Goal: Feedback & Contribution: Leave review/rating

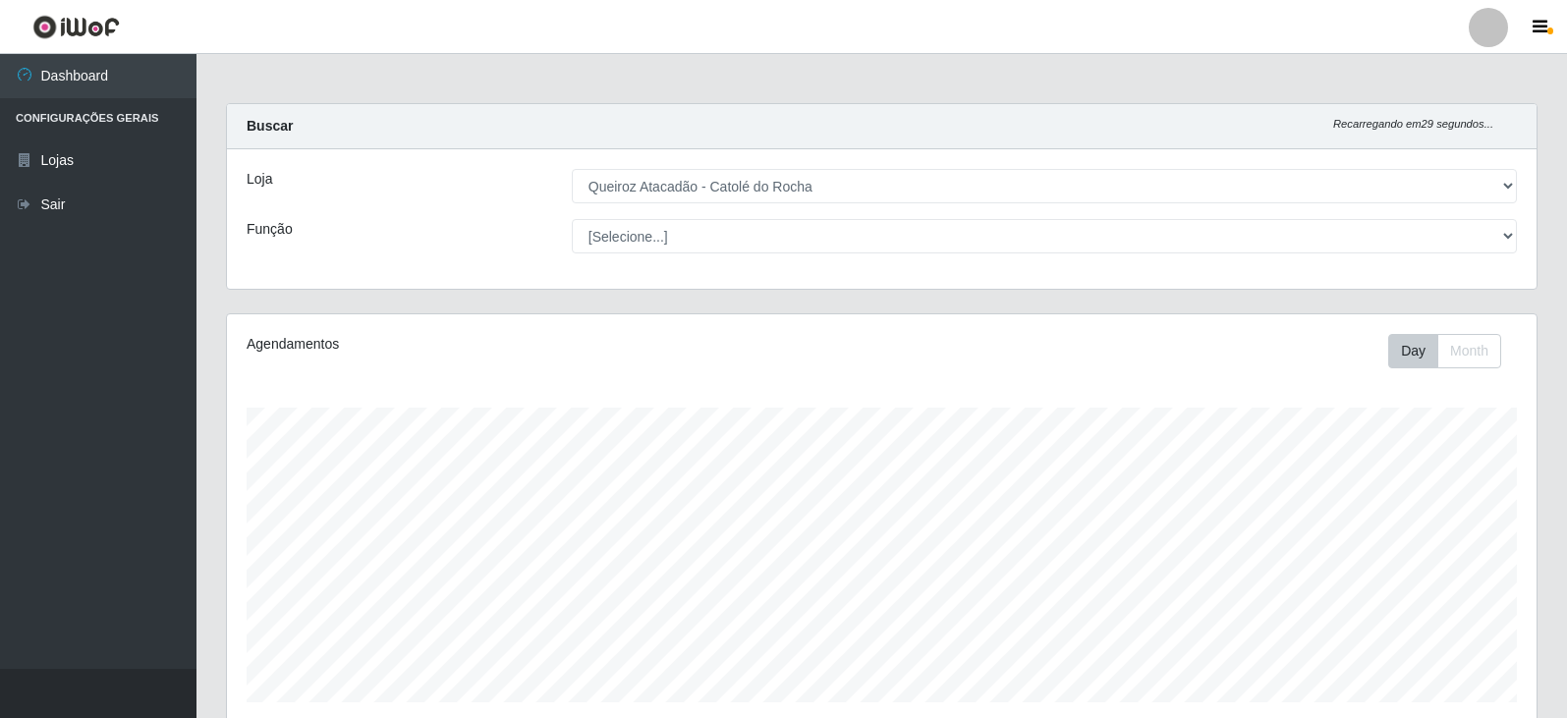
select select "500"
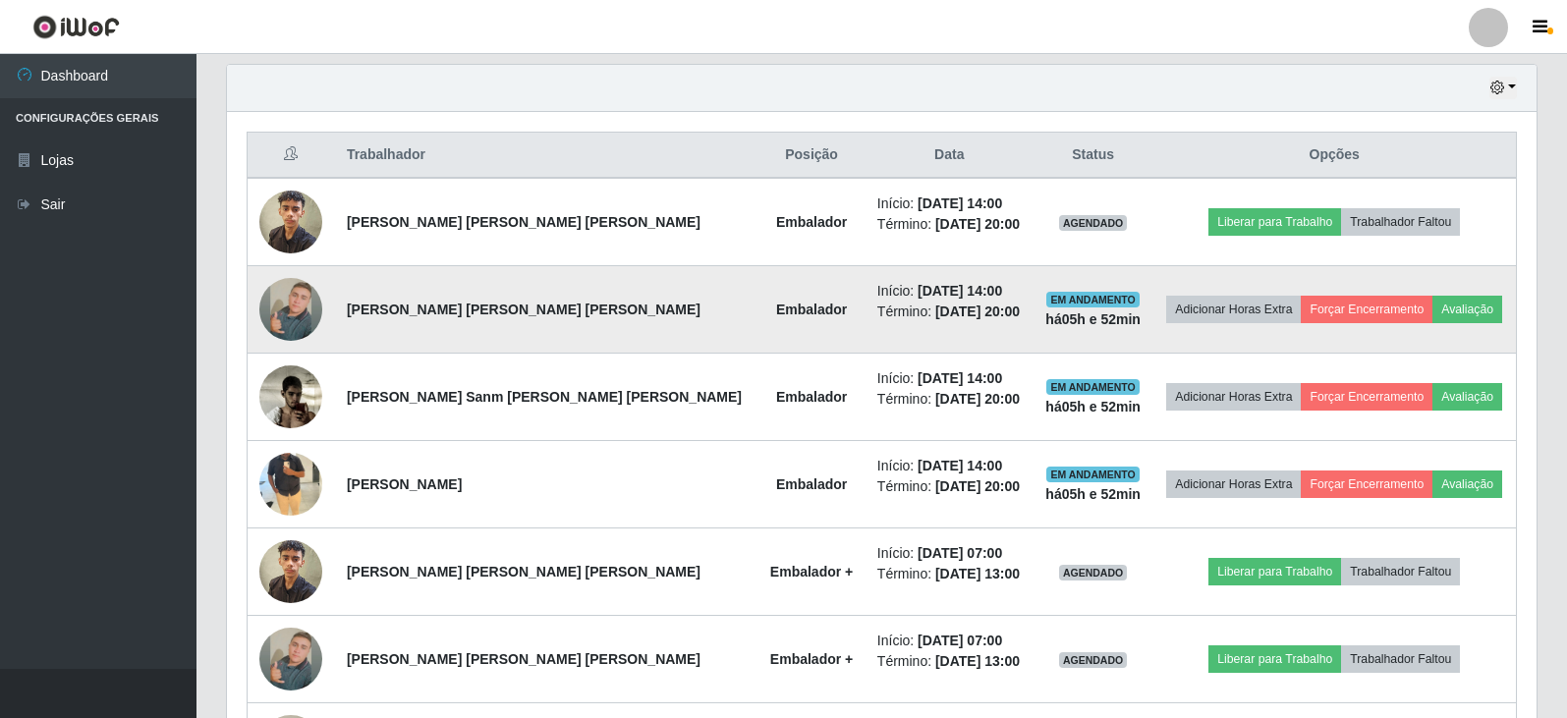
scroll to position [685, 0]
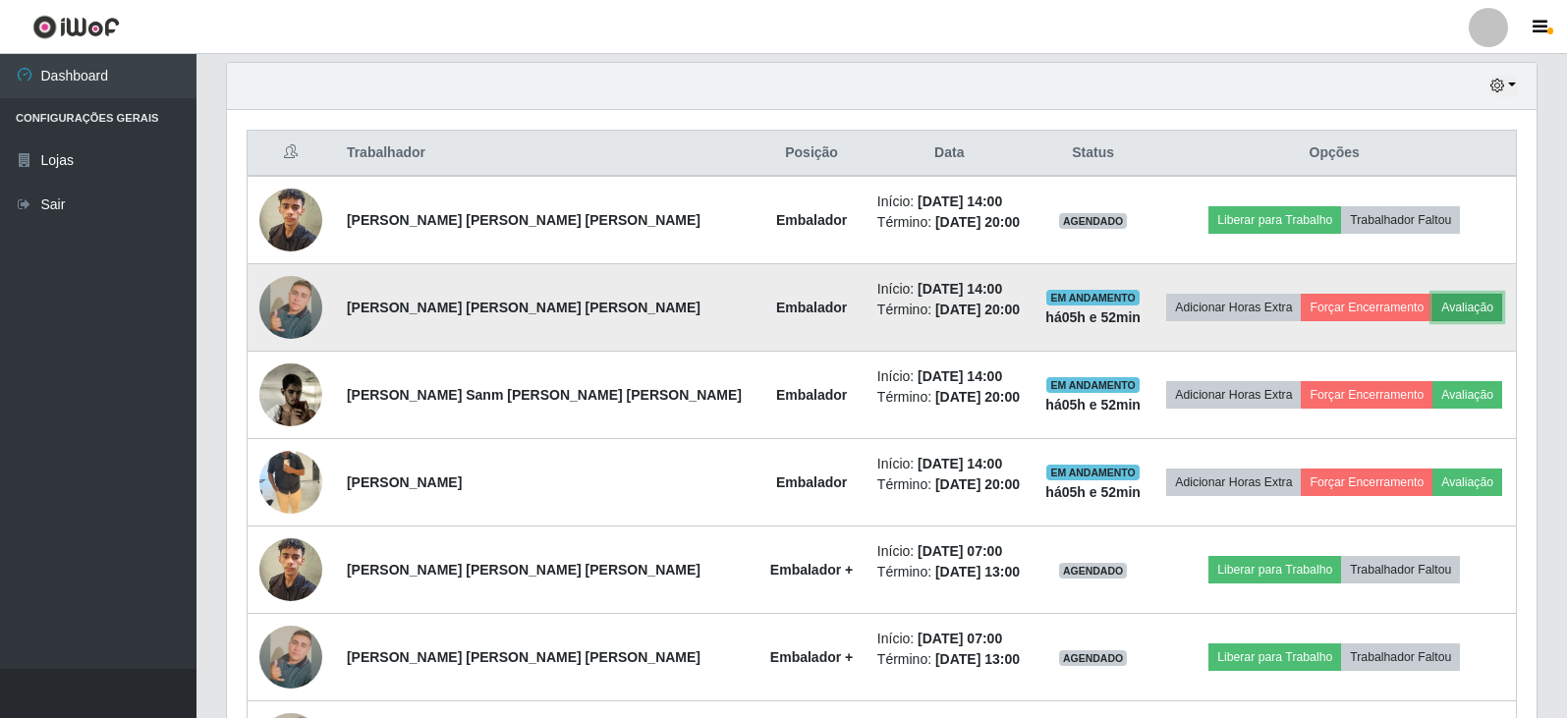
click at [1442, 317] on button "Avaliação" at bounding box center [1468, 308] width 70 height 28
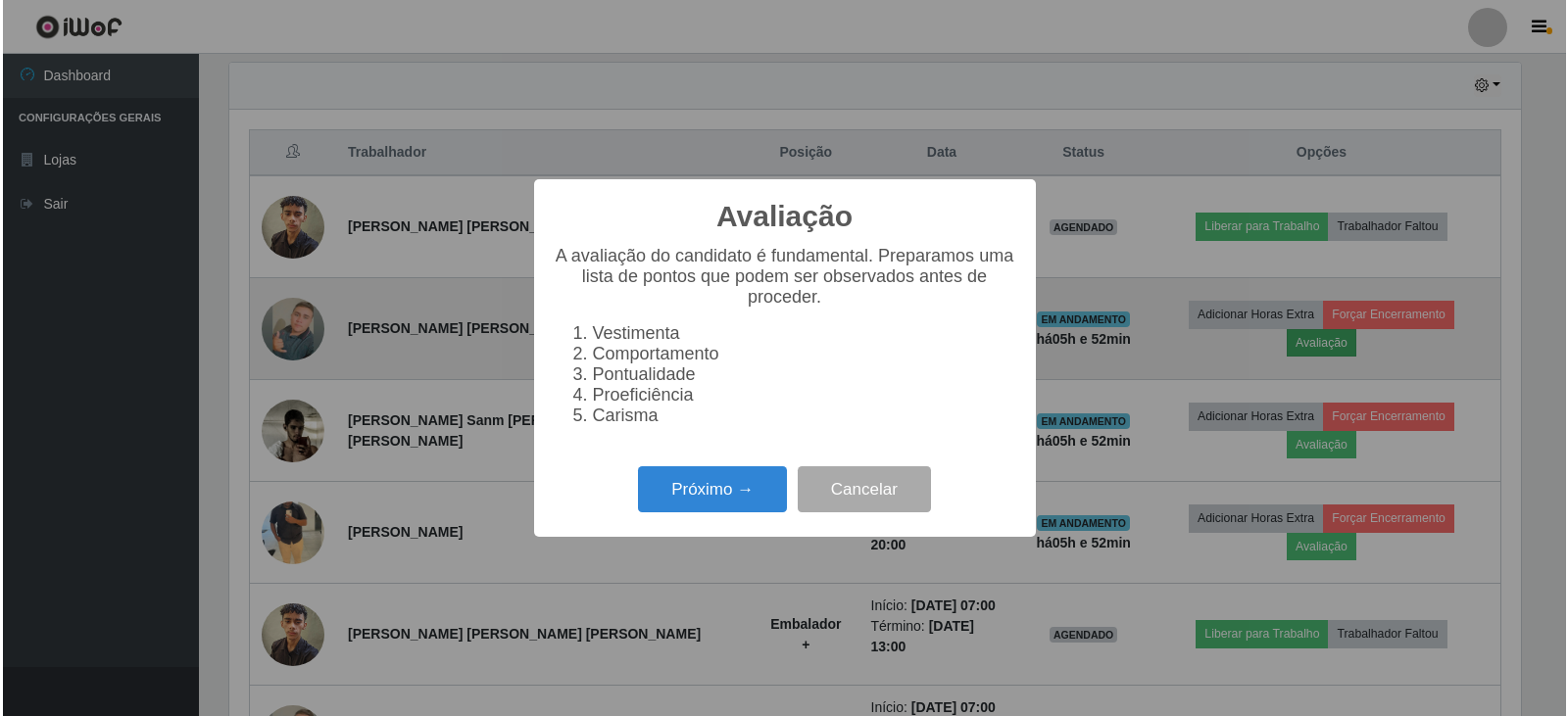
scroll to position [407, 1297]
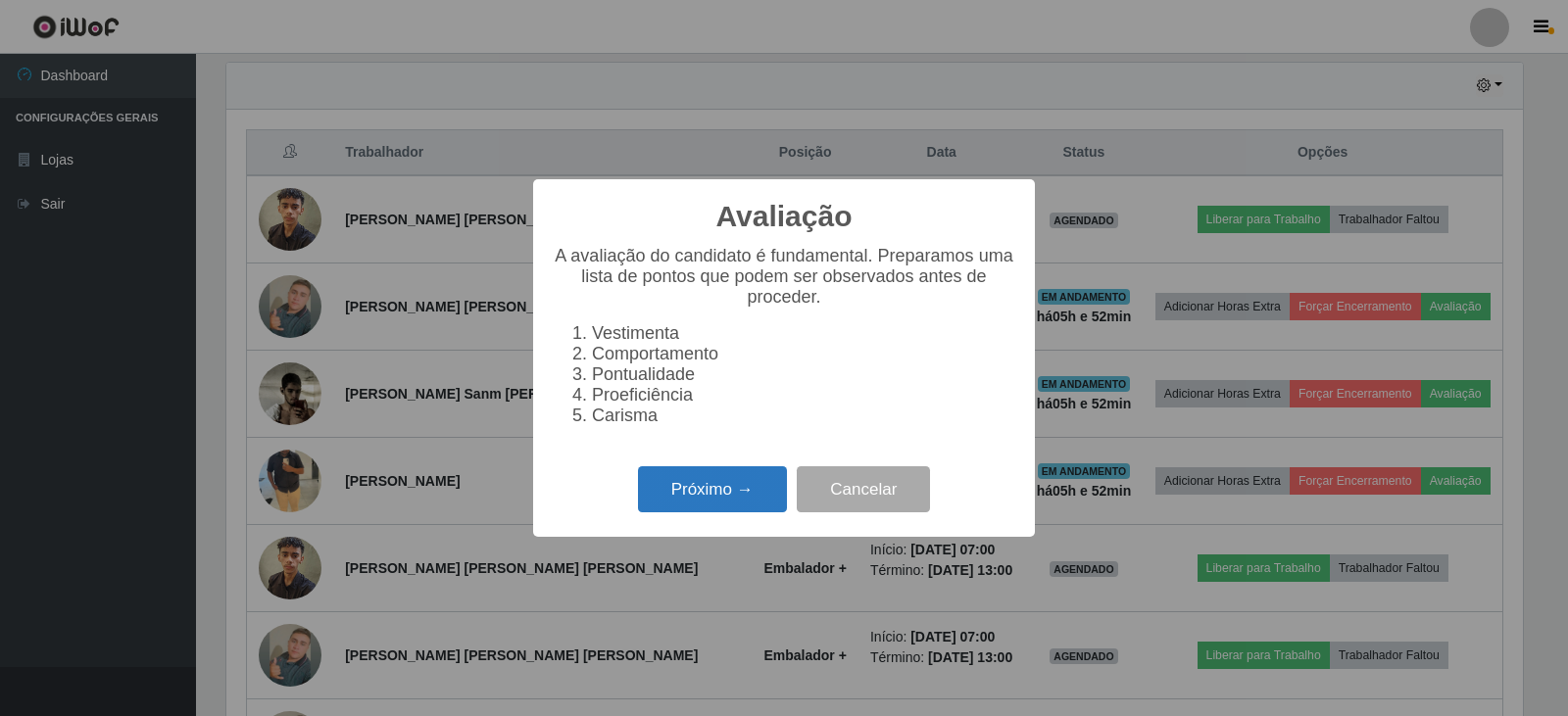
click at [657, 491] on button "Próximo →" at bounding box center [712, 490] width 149 height 46
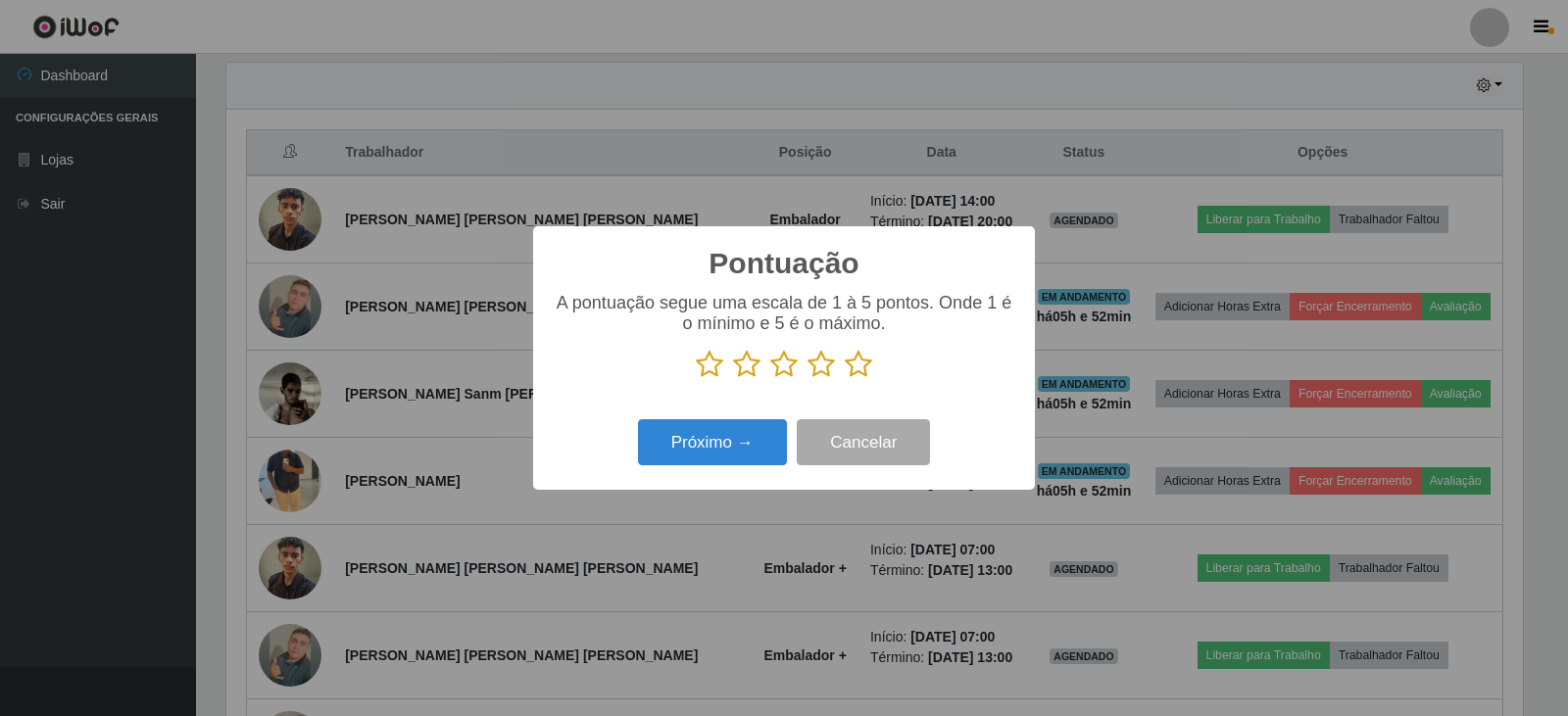
scroll to position [979468, 978814]
click at [850, 370] on icon at bounding box center [859, 364] width 28 height 29
click at [845, 379] on input "radio" at bounding box center [845, 379] width 0 height 0
click at [731, 453] on button "Próximo →" at bounding box center [712, 443] width 149 height 46
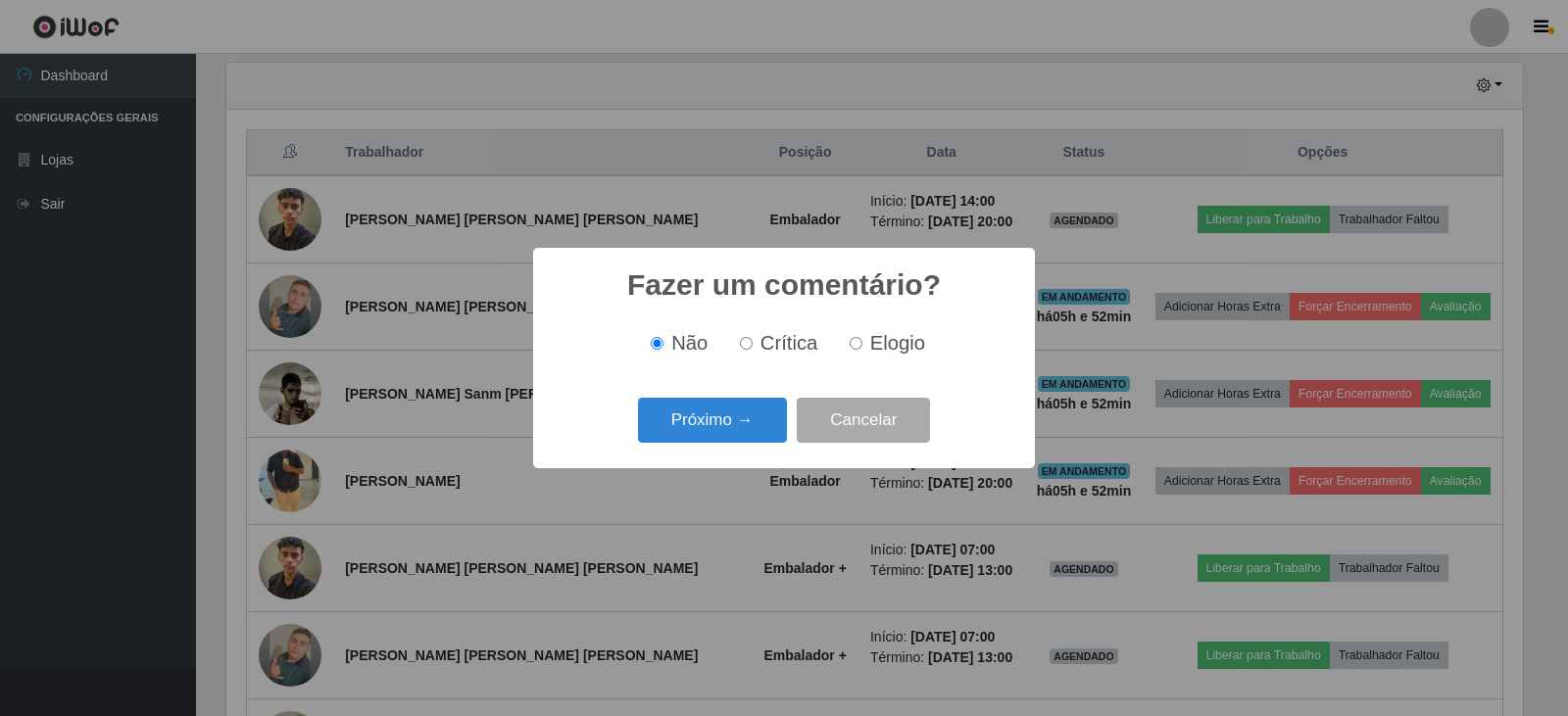
click at [857, 350] on input "Elogio" at bounding box center [856, 343] width 13 height 13
radio input "true"
click at [747, 422] on button "Próximo →" at bounding box center [712, 421] width 149 height 46
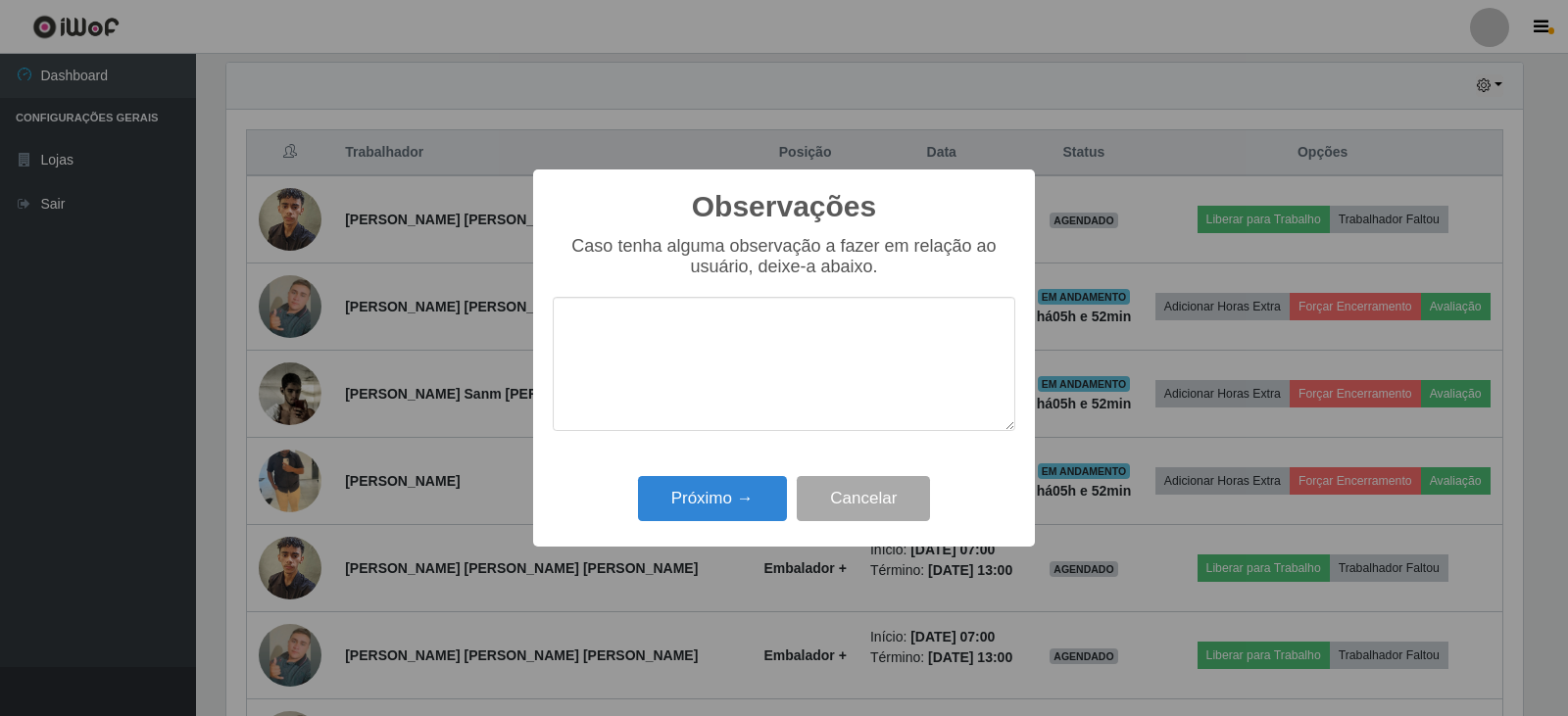
click at [759, 366] on textarea at bounding box center [784, 364] width 463 height 135
type textarea "bom desempenho"
click at [678, 513] on button "Próximo →" at bounding box center [712, 500] width 149 height 46
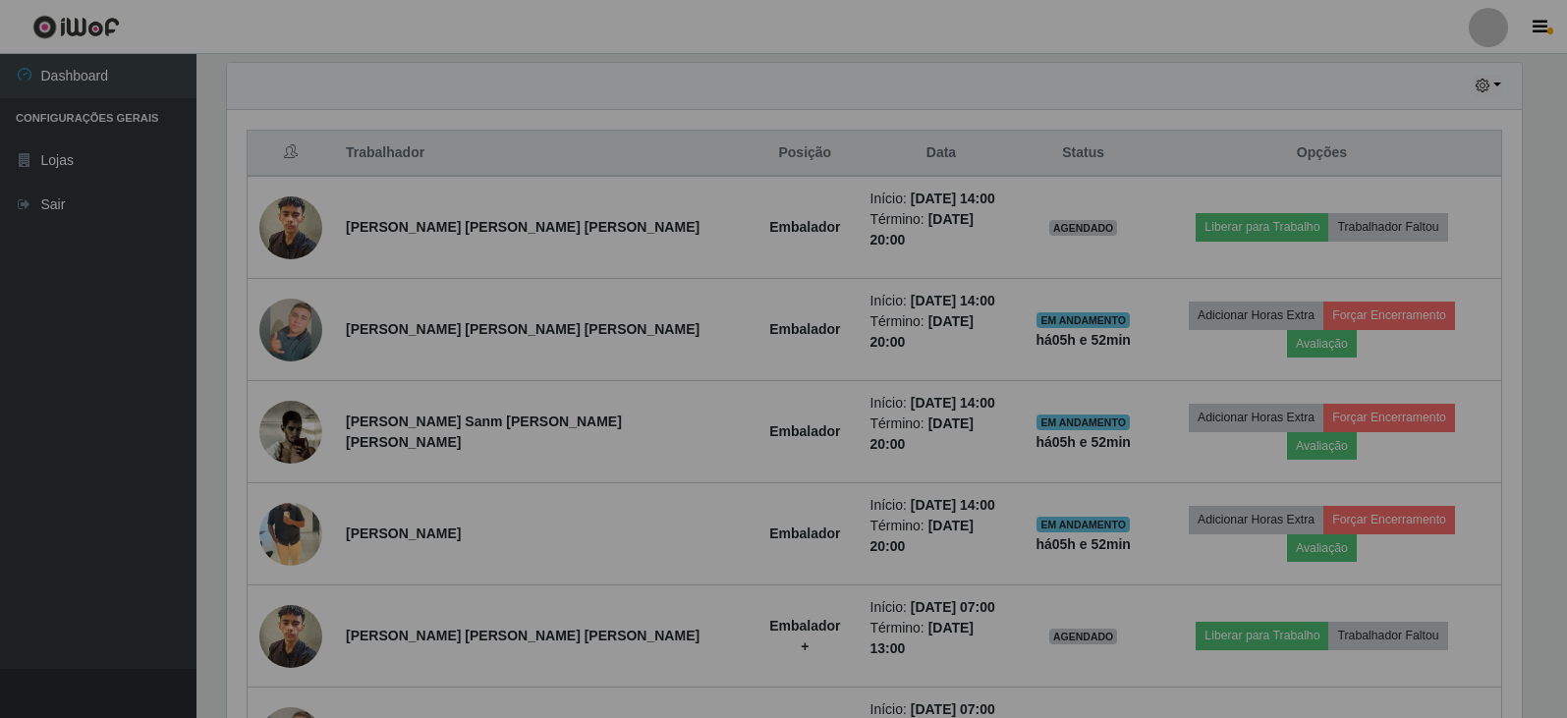
scroll to position [408, 1310]
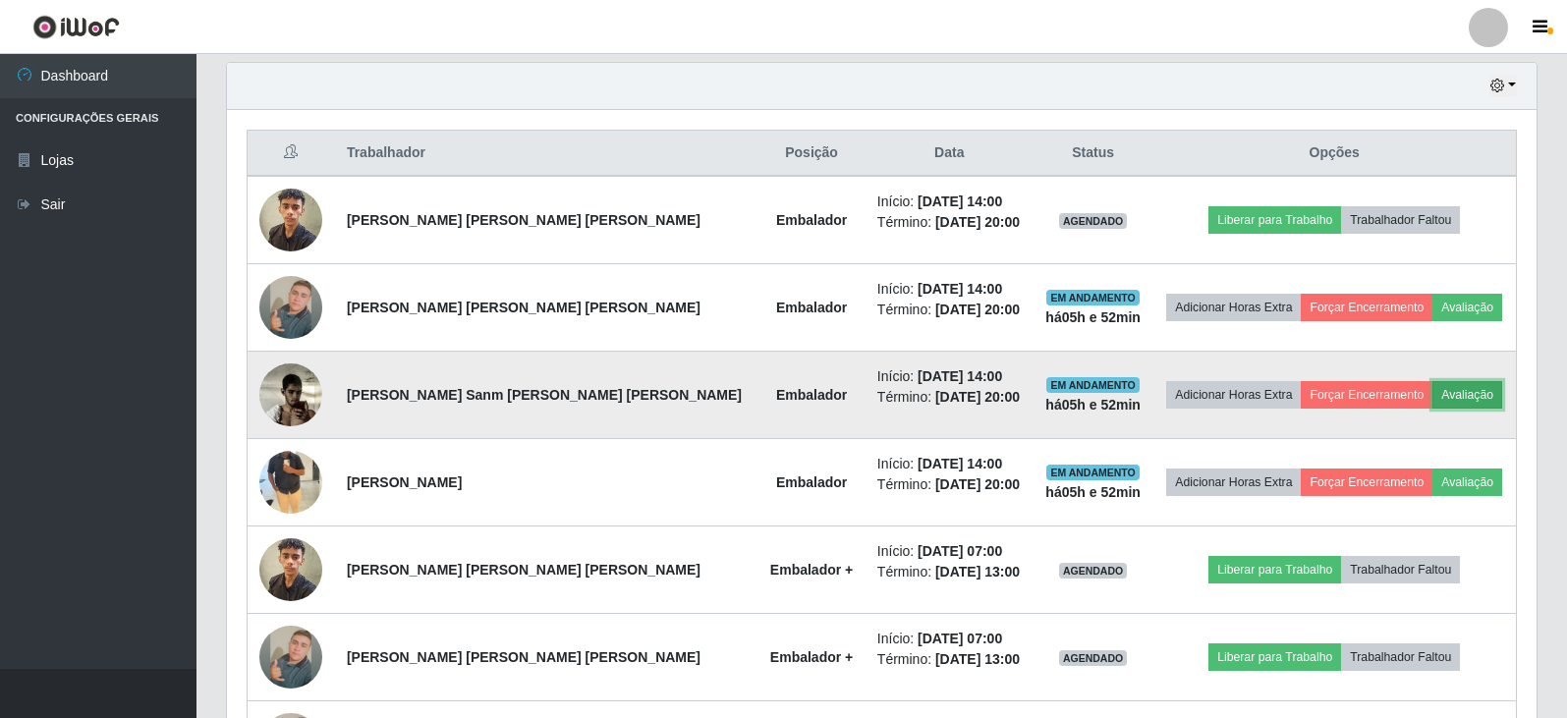
click at [1433, 396] on button "Avaliação" at bounding box center [1468, 395] width 70 height 28
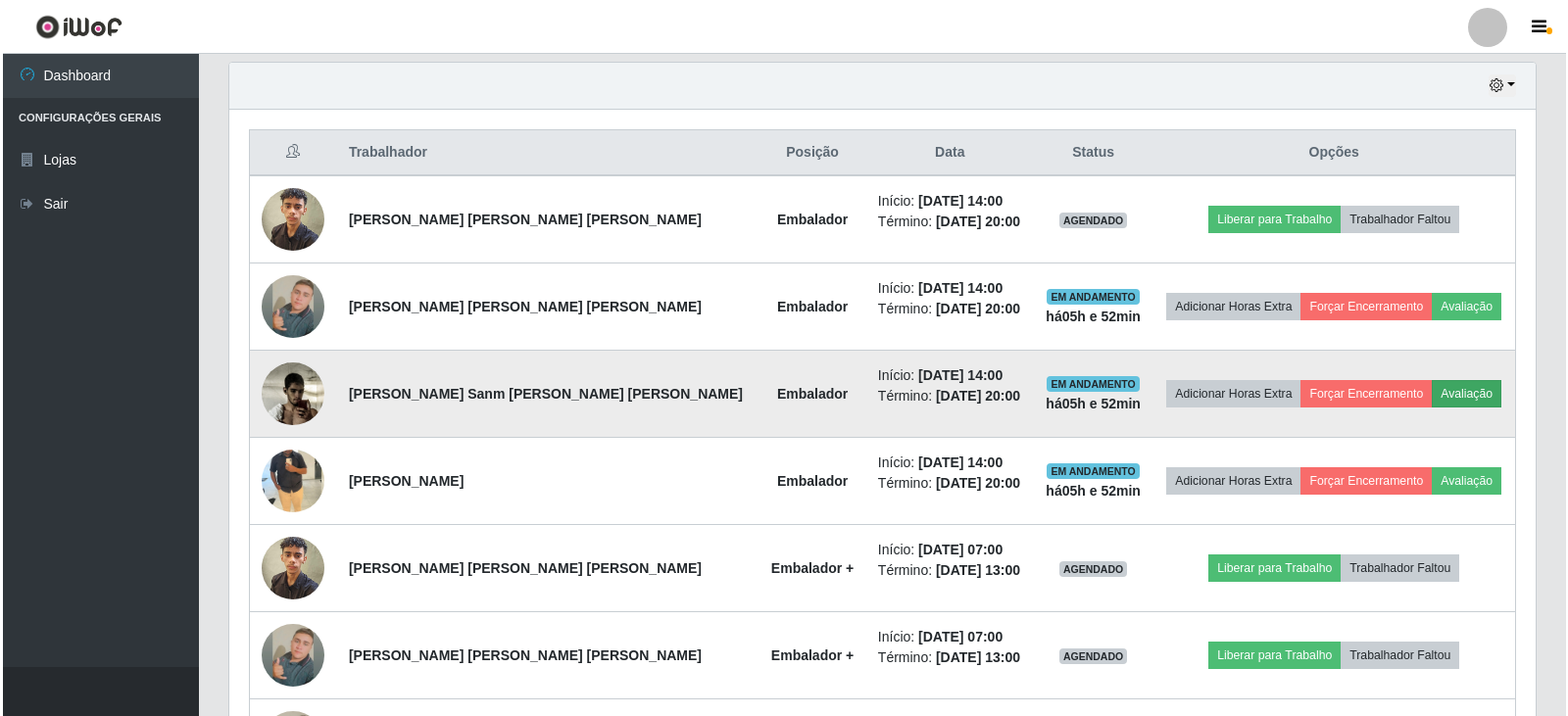
scroll to position [407, 1297]
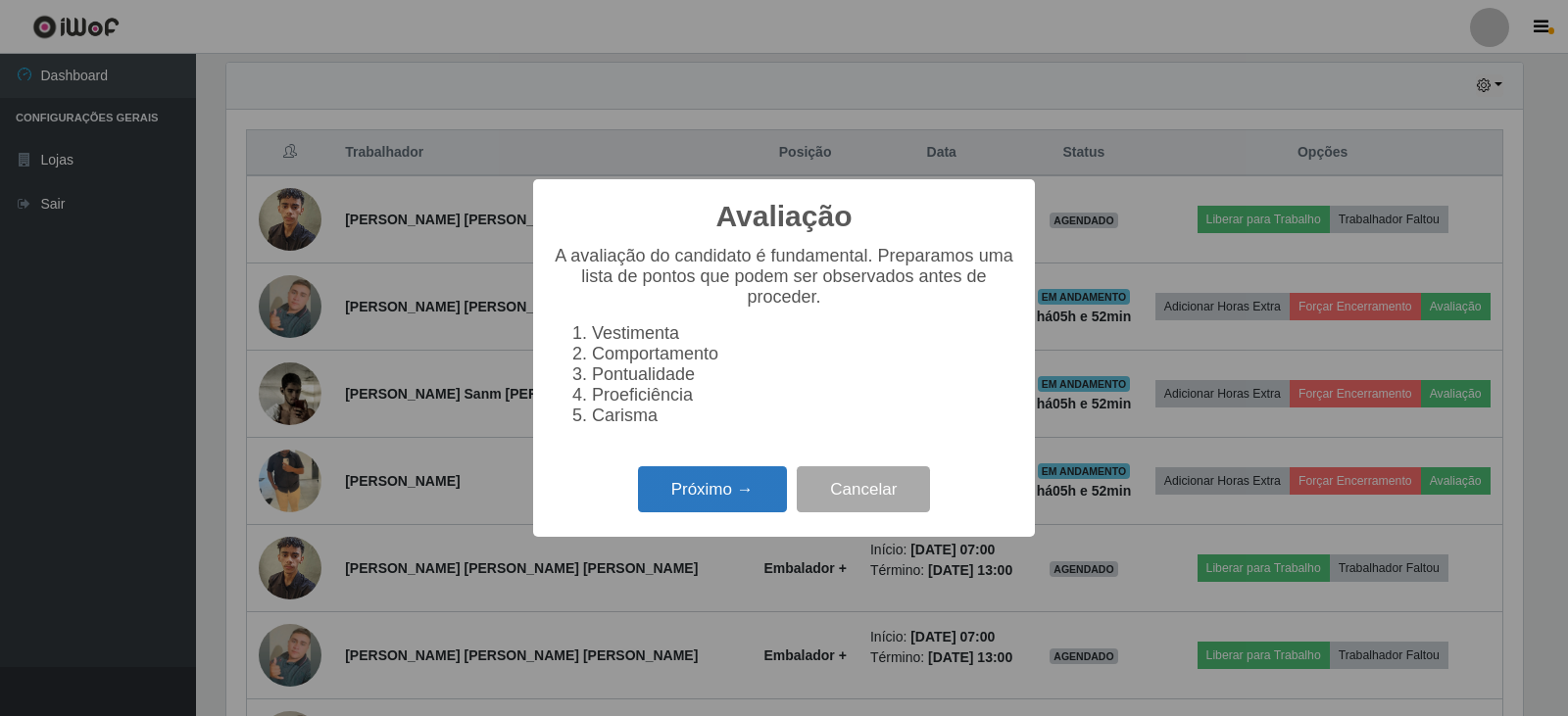
click at [682, 497] on button "Próximo →" at bounding box center [712, 490] width 149 height 46
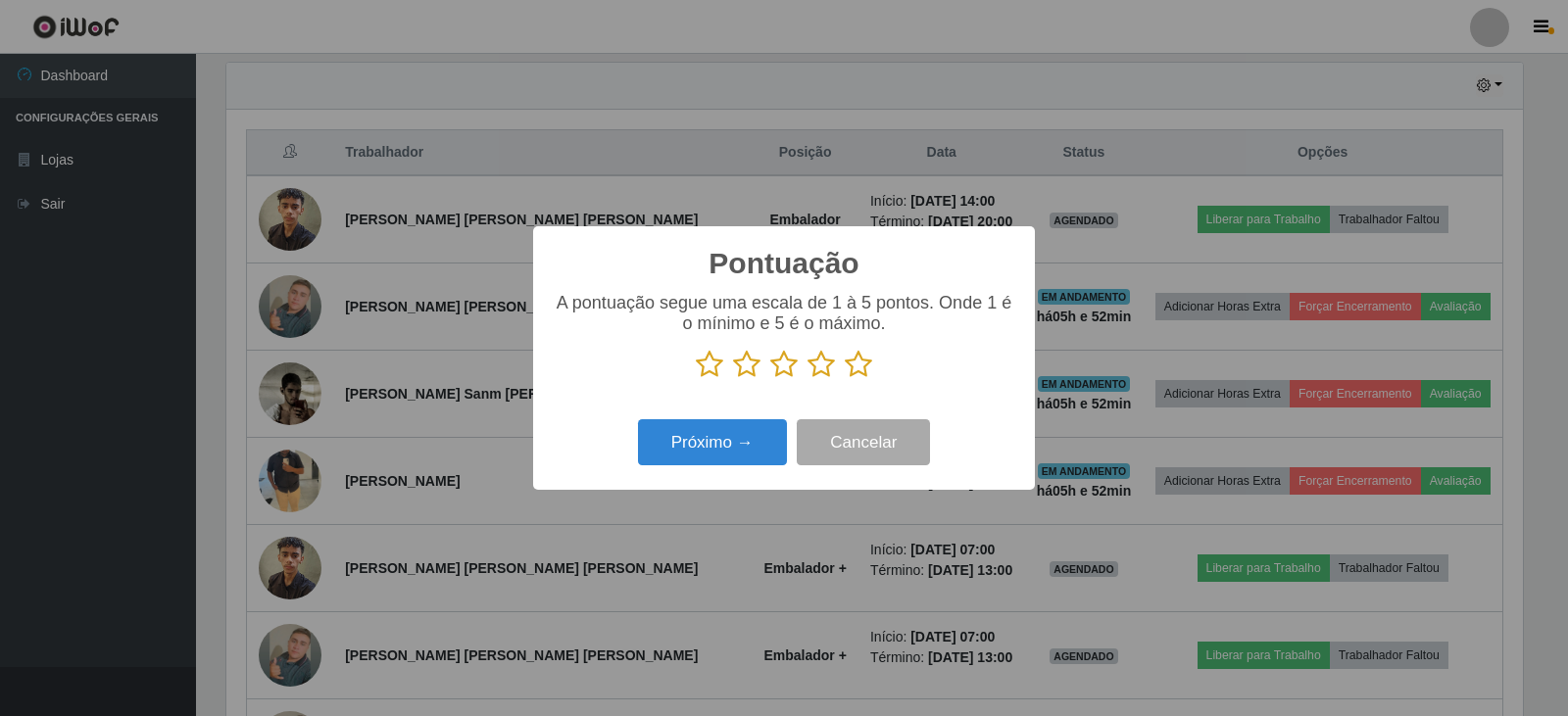
click at [812, 370] on icon at bounding box center [822, 364] width 28 height 29
click at [808, 379] on input "radio" at bounding box center [808, 379] width 0 height 0
click at [767, 432] on button "Próximo →" at bounding box center [712, 443] width 149 height 46
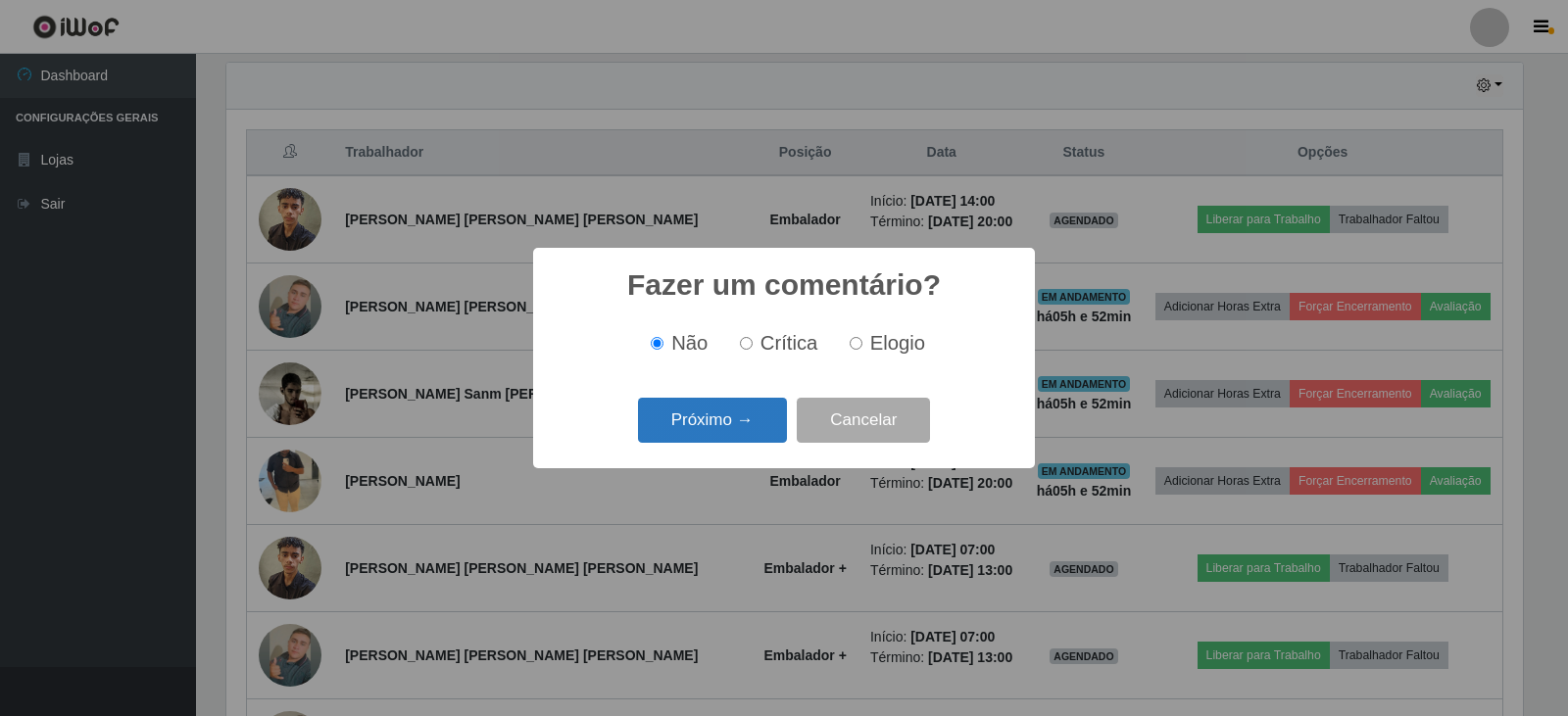
click at [761, 418] on button "Próximo →" at bounding box center [712, 421] width 149 height 46
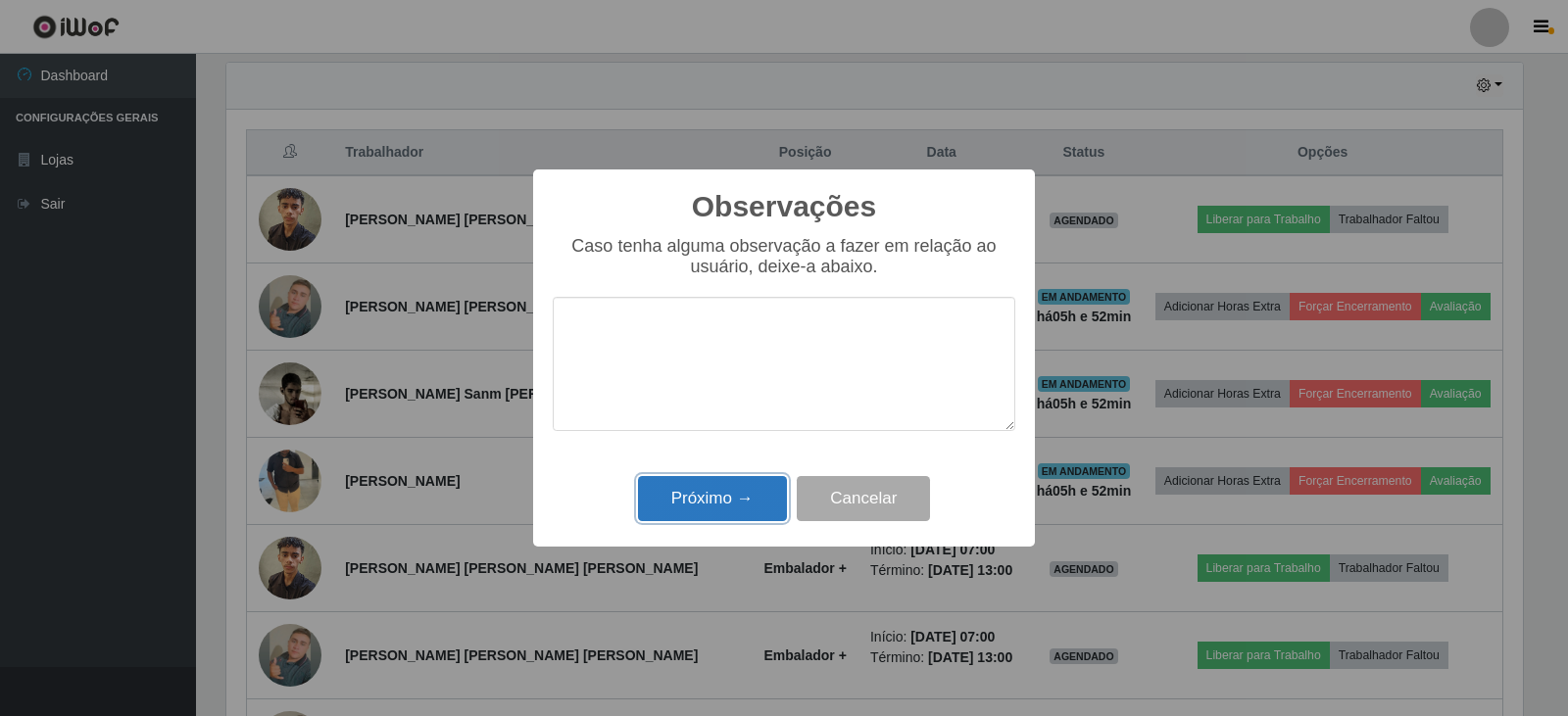
click at [732, 482] on button "Próximo →" at bounding box center [712, 500] width 149 height 46
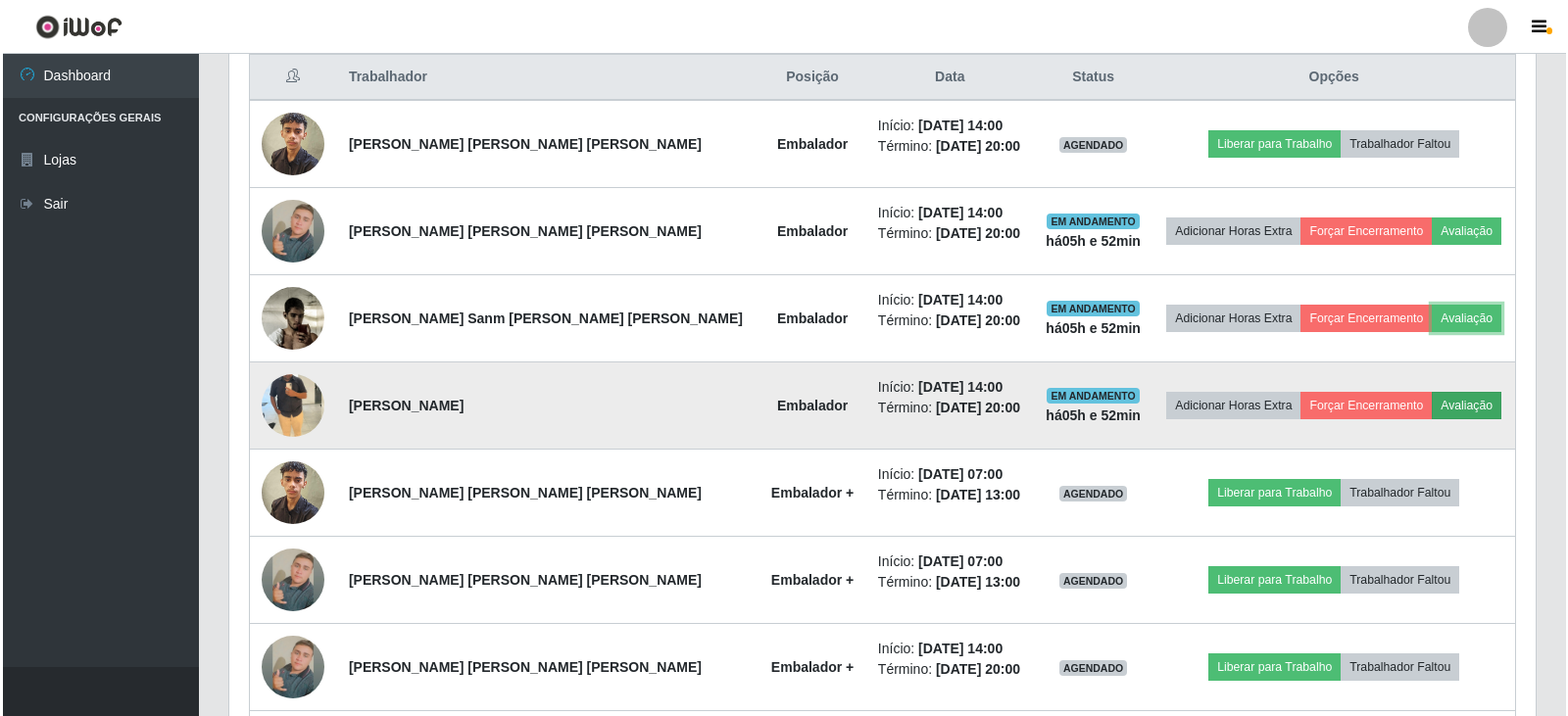
scroll to position [781, 0]
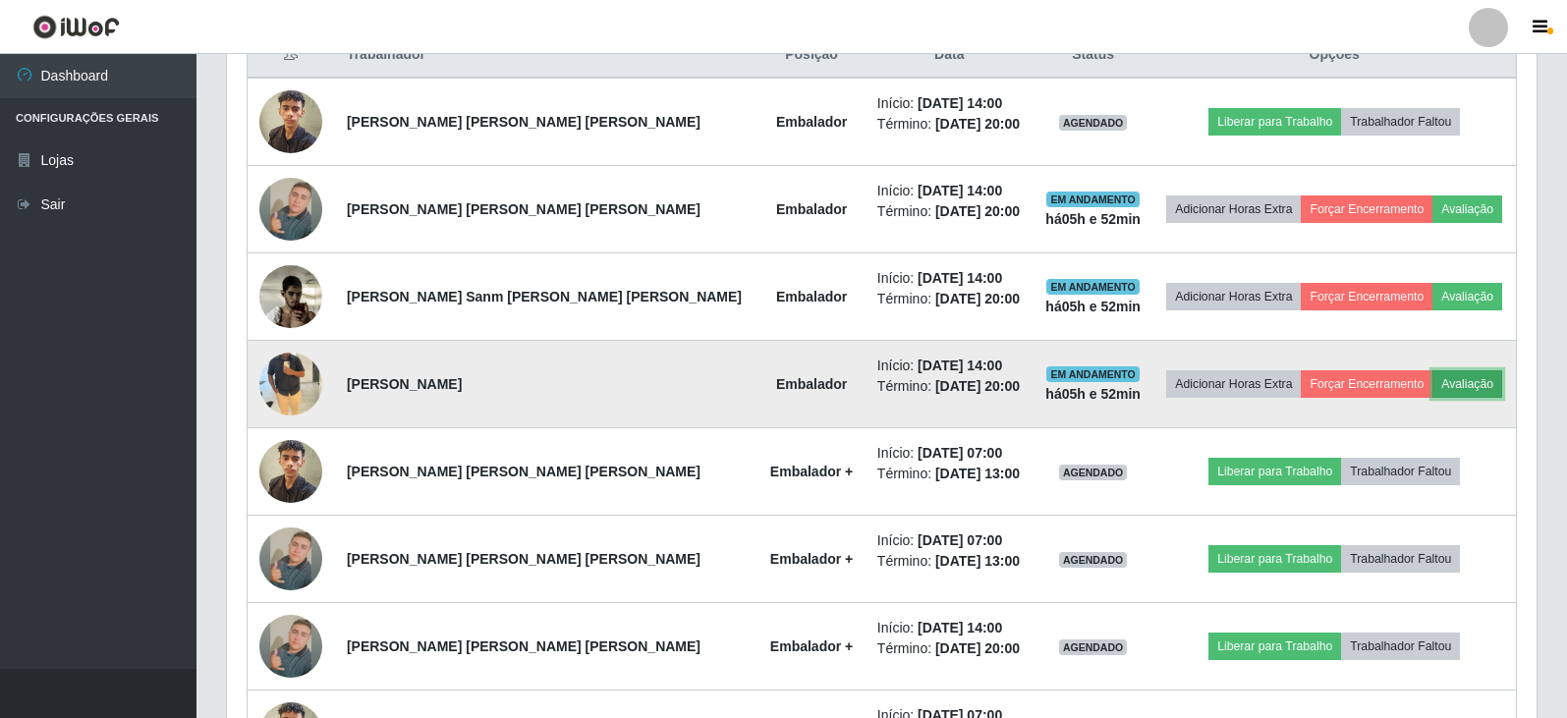
click at [1433, 383] on button "Avaliação" at bounding box center [1468, 384] width 70 height 28
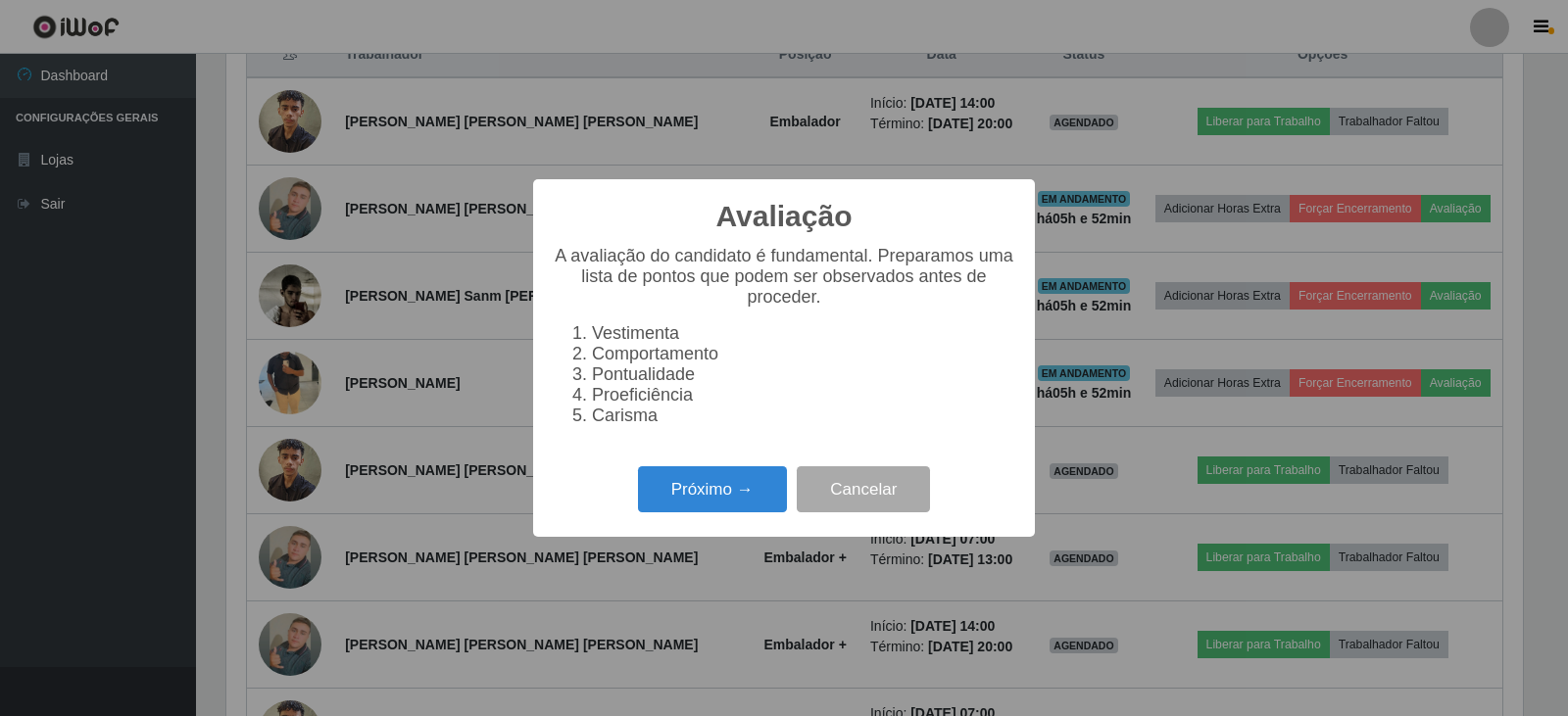
scroll to position [407, 1297]
click at [741, 503] on button "Próximo →" at bounding box center [712, 490] width 149 height 46
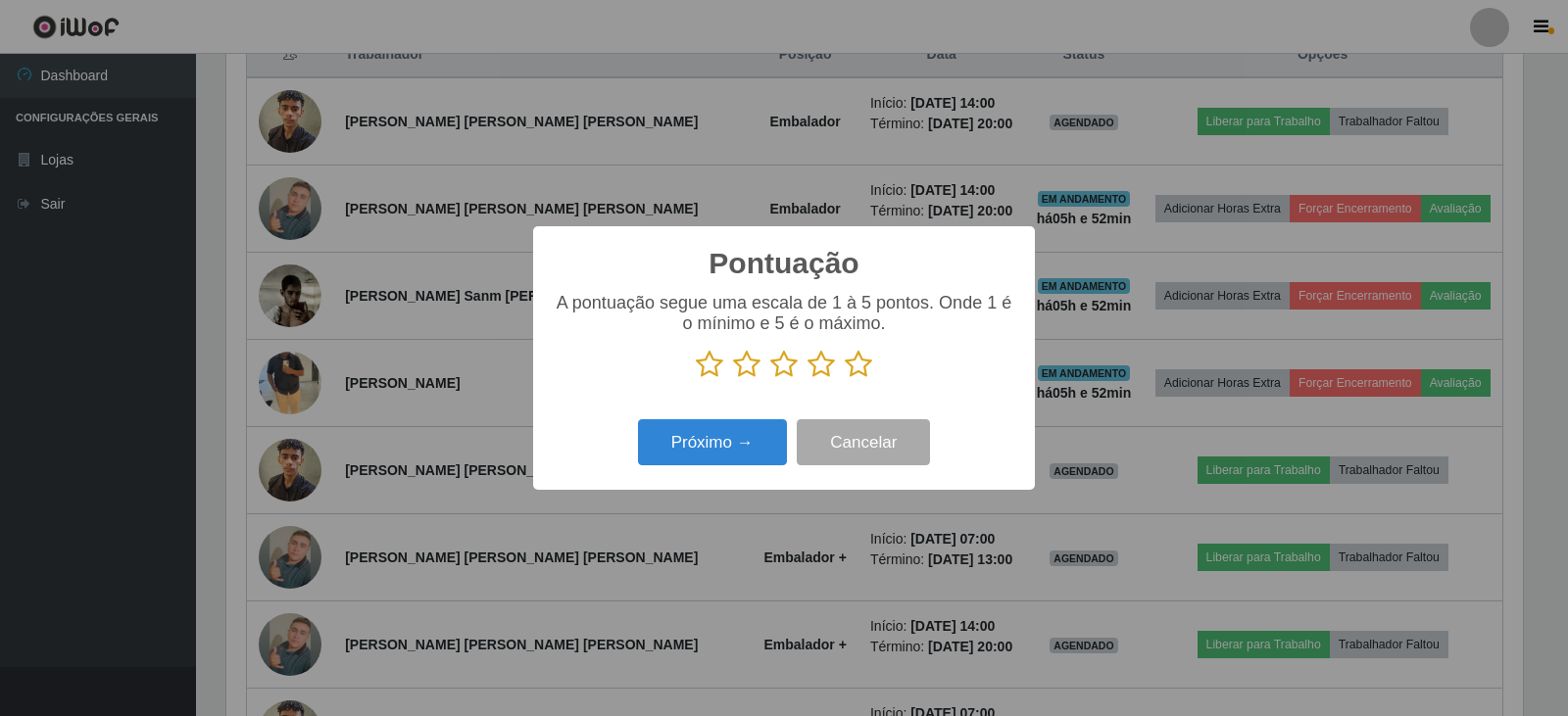
scroll to position [979468, 978814]
click at [826, 376] on icon at bounding box center [822, 364] width 28 height 29
click at [808, 379] on input "radio" at bounding box center [808, 379] width 0 height 0
click at [737, 445] on button "Próximo →" at bounding box center [712, 443] width 149 height 46
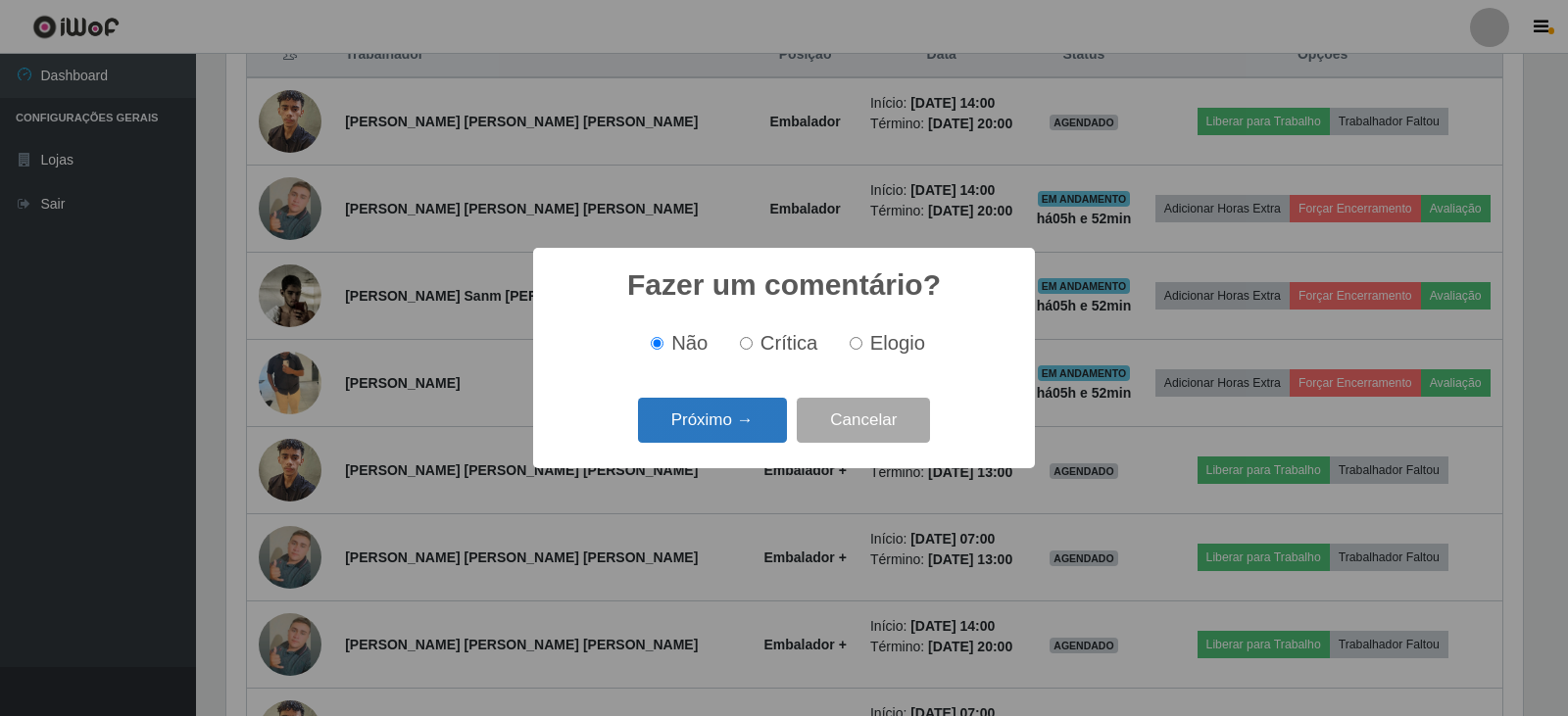
click at [720, 424] on button "Próximo →" at bounding box center [712, 421] width 149 height 46
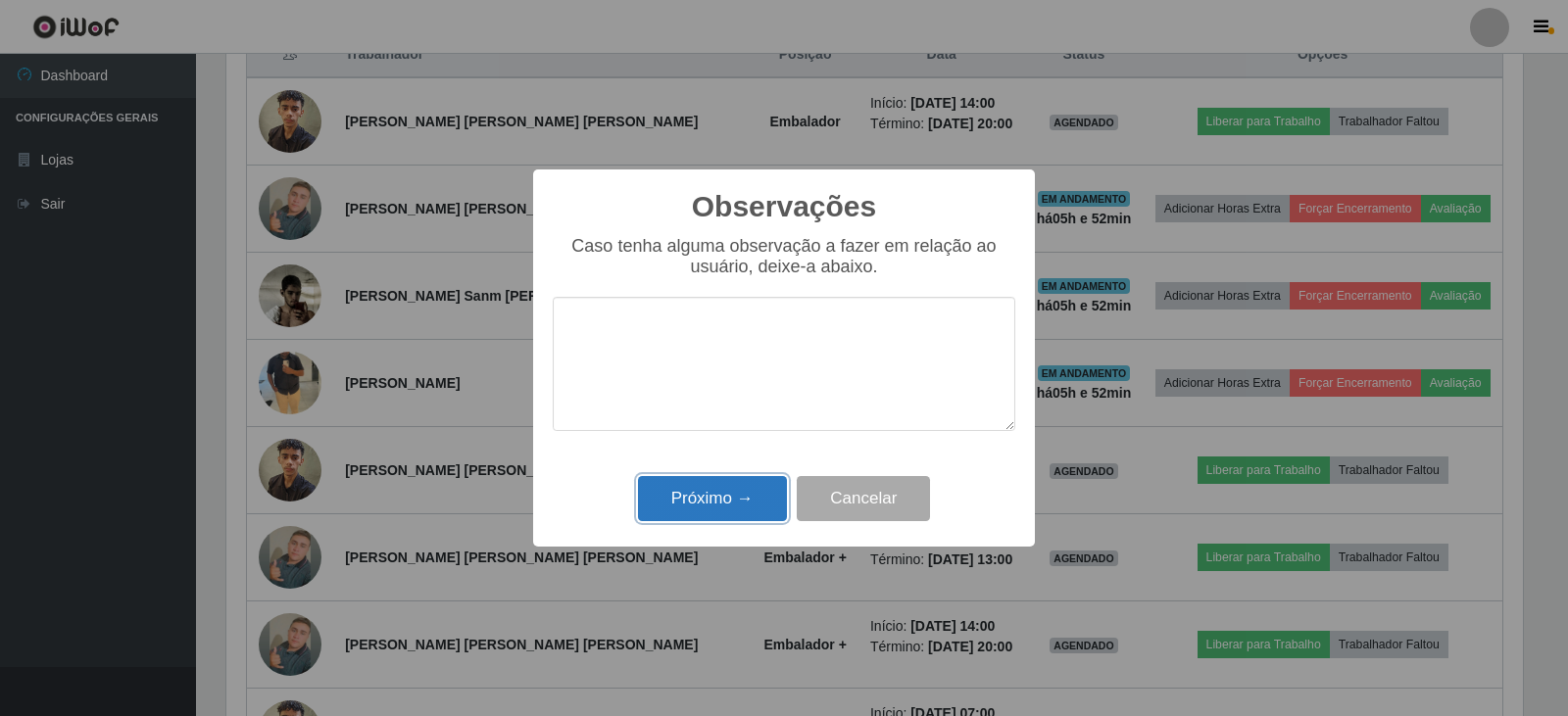
click at [689, 519] on button "Próximo →" at bounding box center [712, 500] width 149 height 46
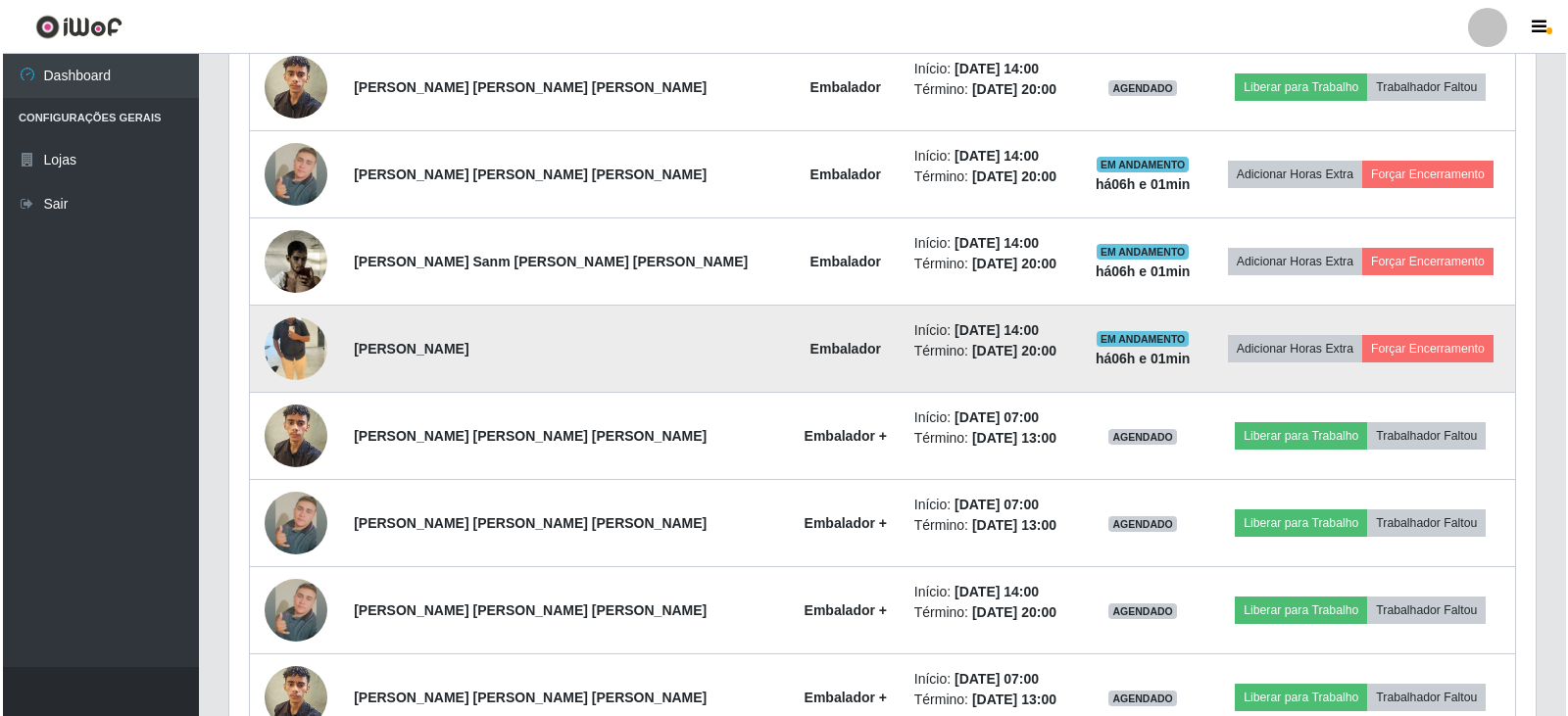
scroll to position [781, 0]
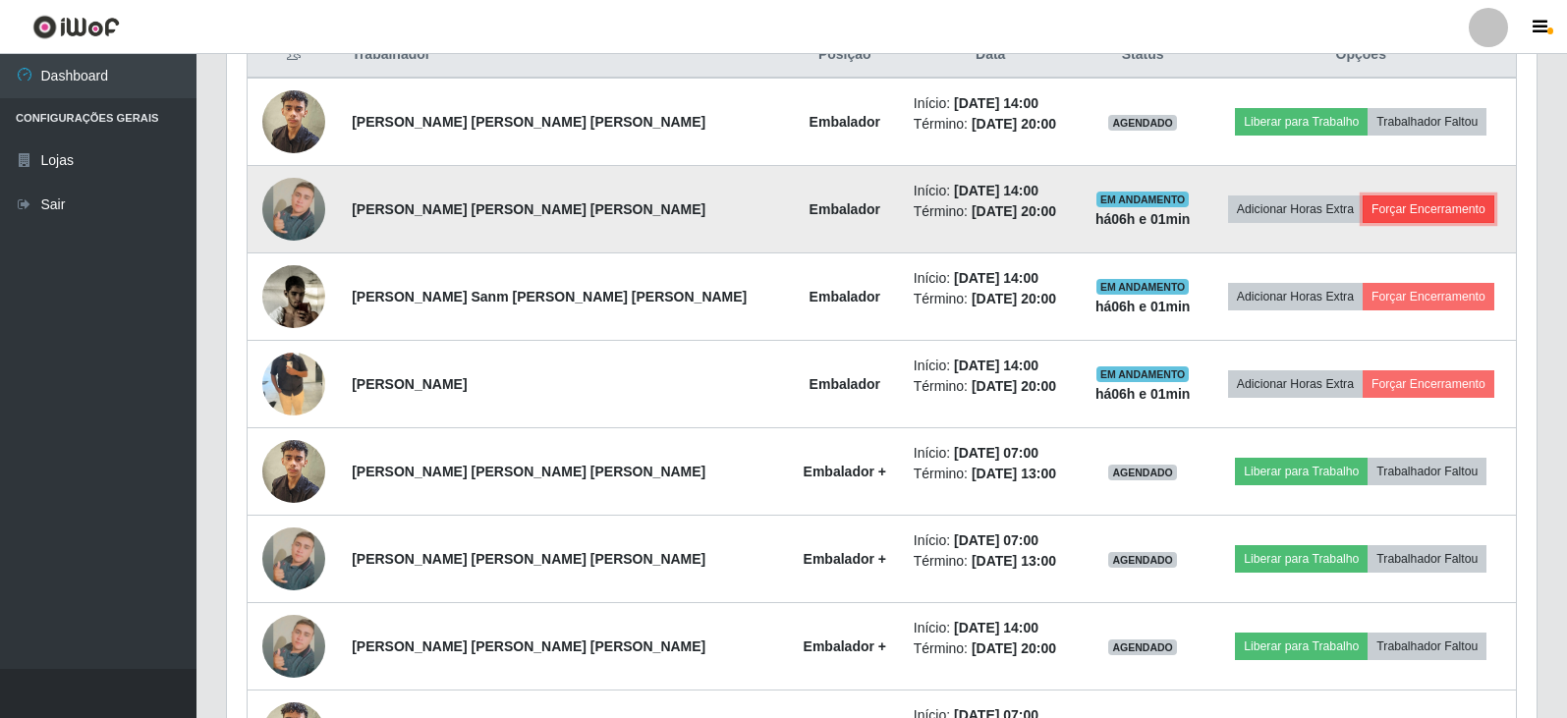
click at [1380, 200] on button "Forçar Encerramento" at bounding box center [1429, 210] width 132 height 28
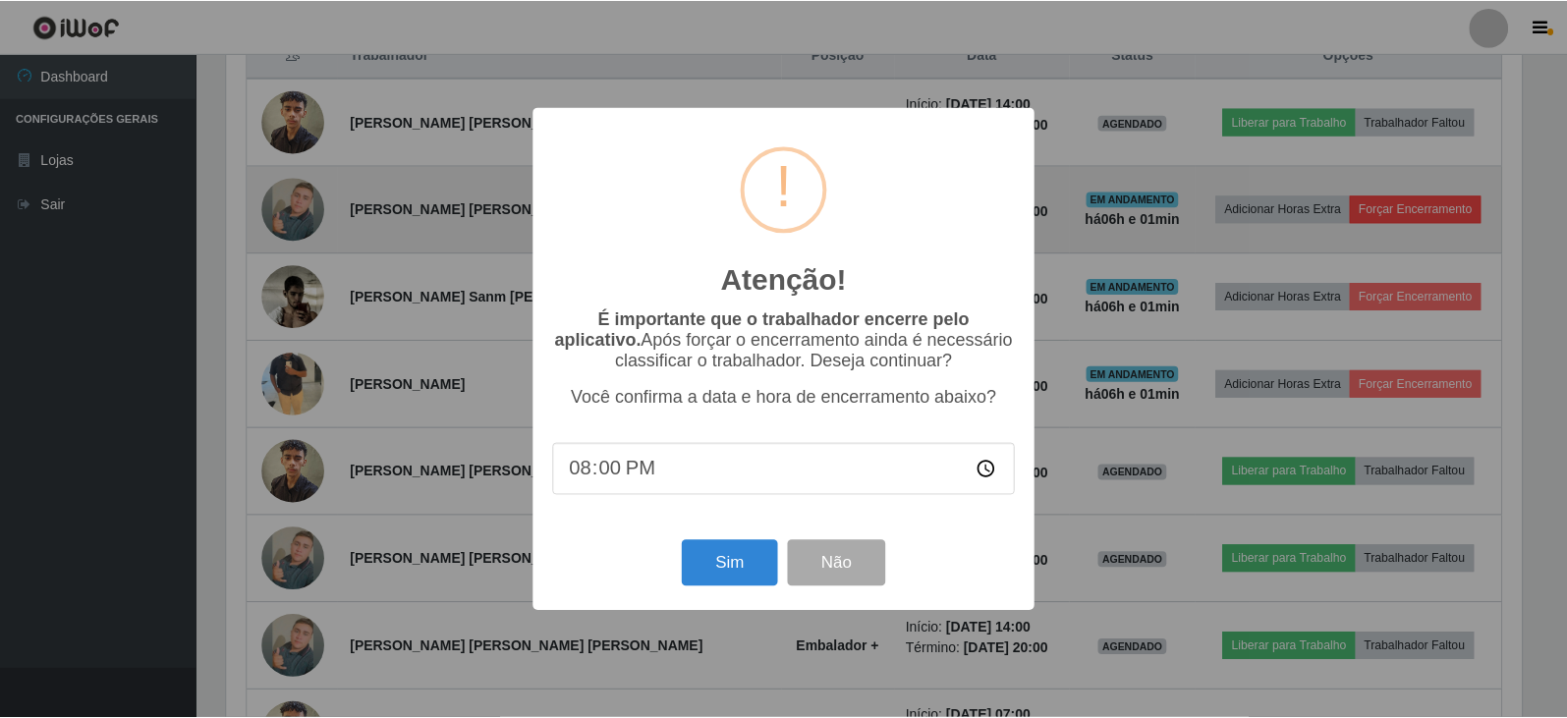
scroll to position [408, 1300]
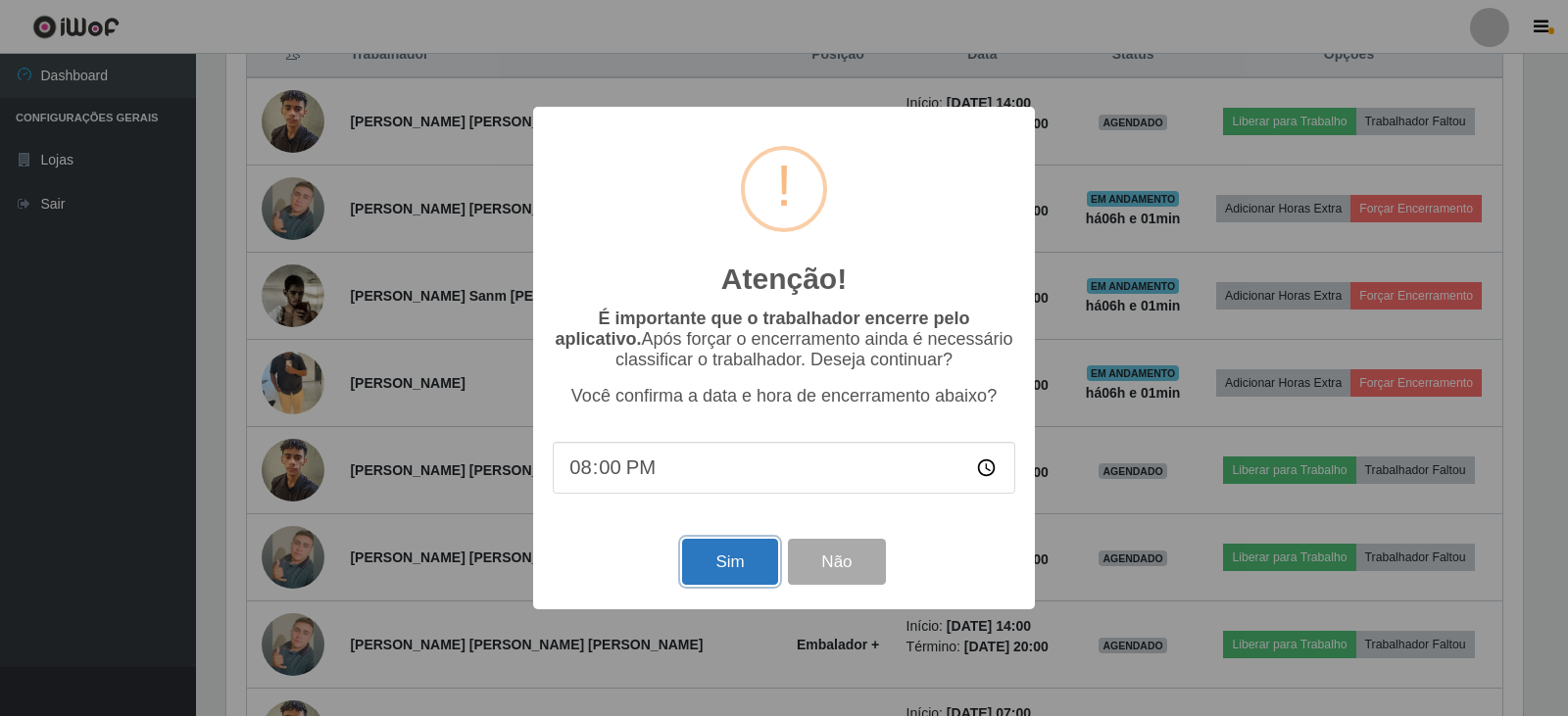
click at [746, 566] on button "Sim" at bounding box center [729, 561] width 95 height 46
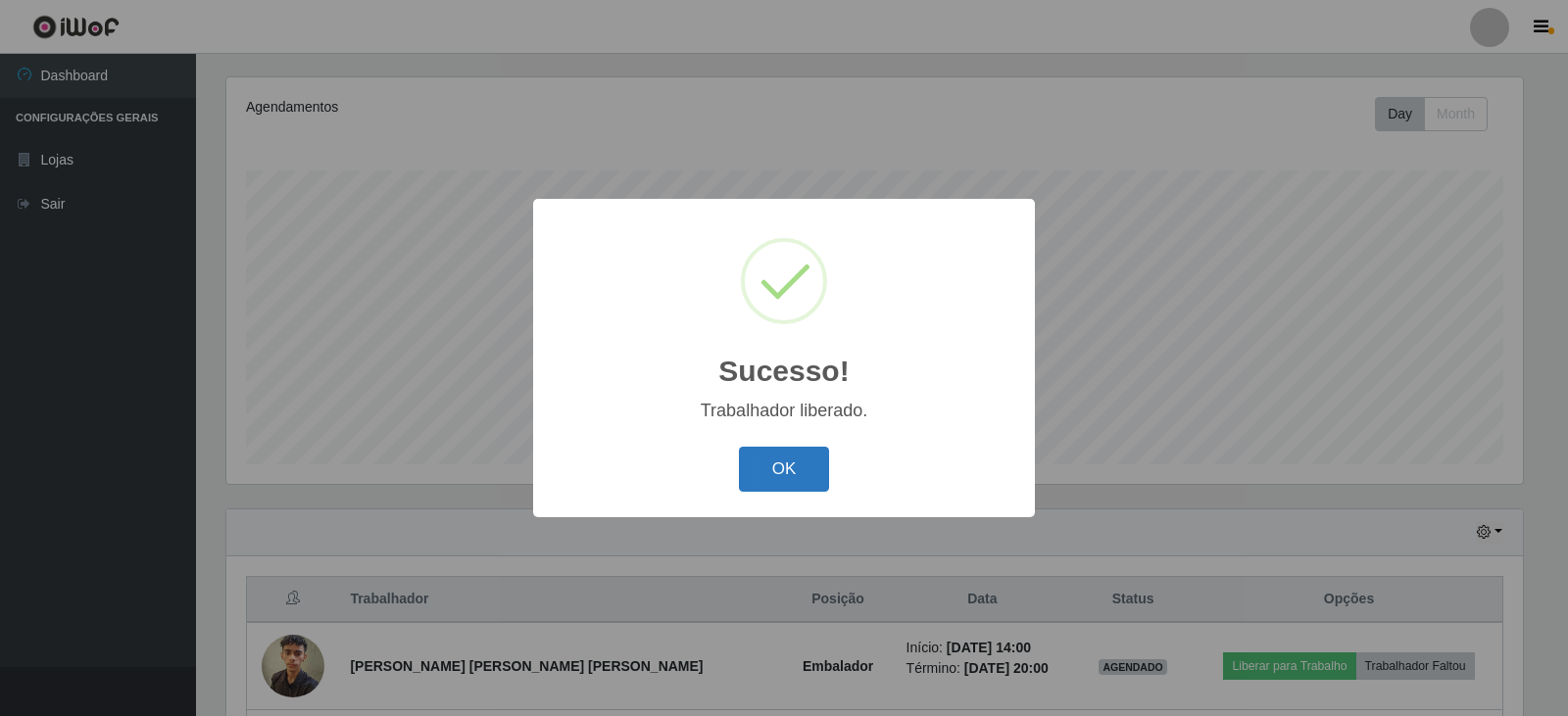
click at [782, 481] on button "OK" at bounding box center [784, 470] width 91 height 46
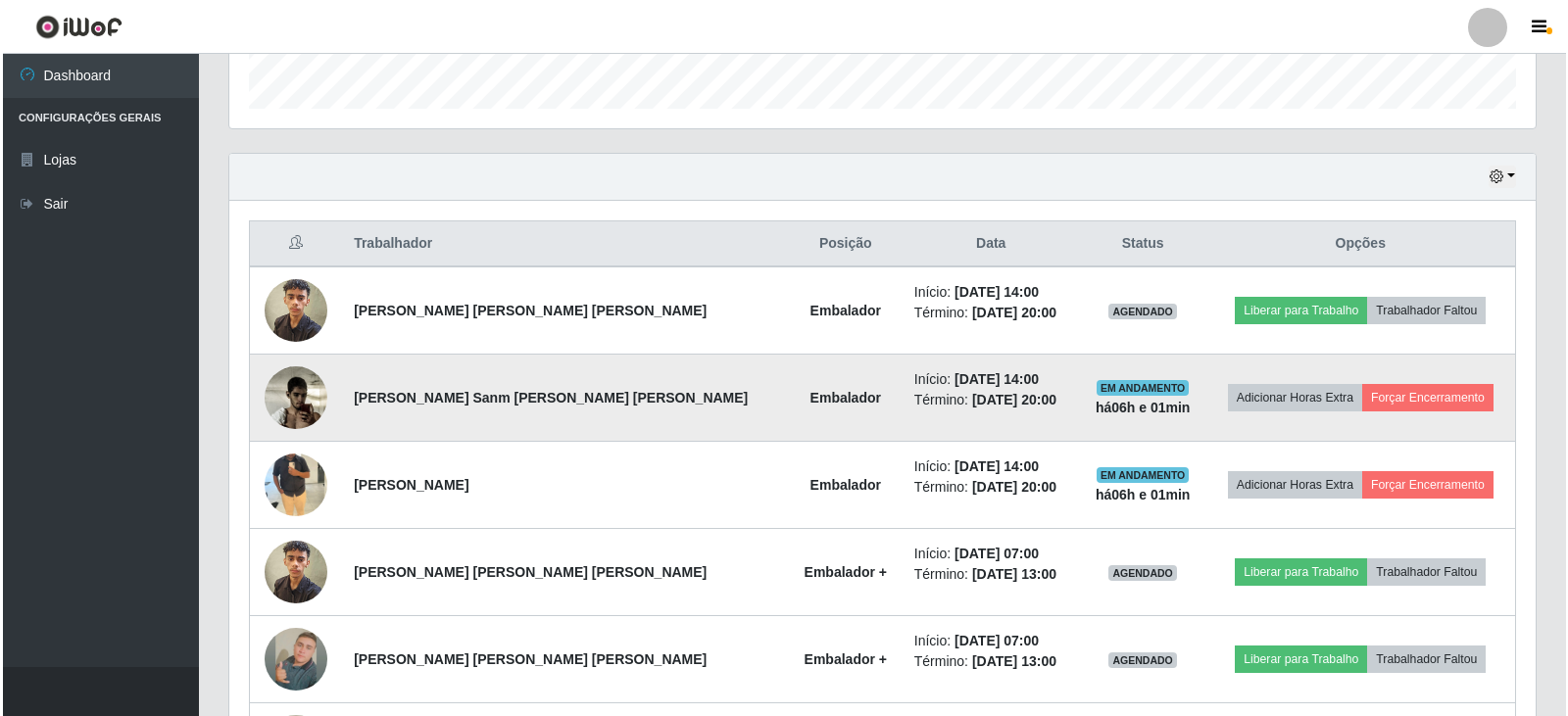
scroll to position [628, 0]
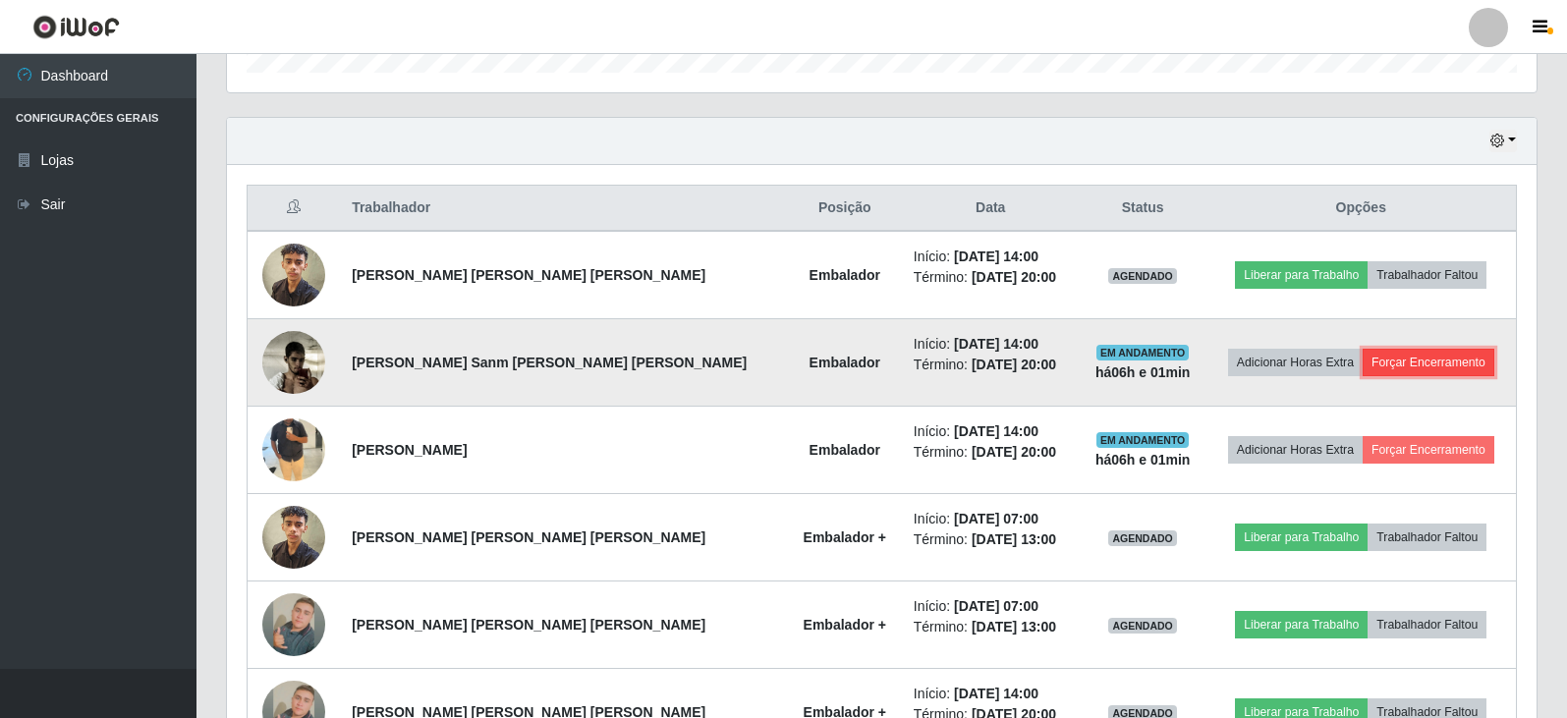
click at [1392, 357] on button "Forçar Encerramento" at bounding box center [1429, 363] width 132 height 28
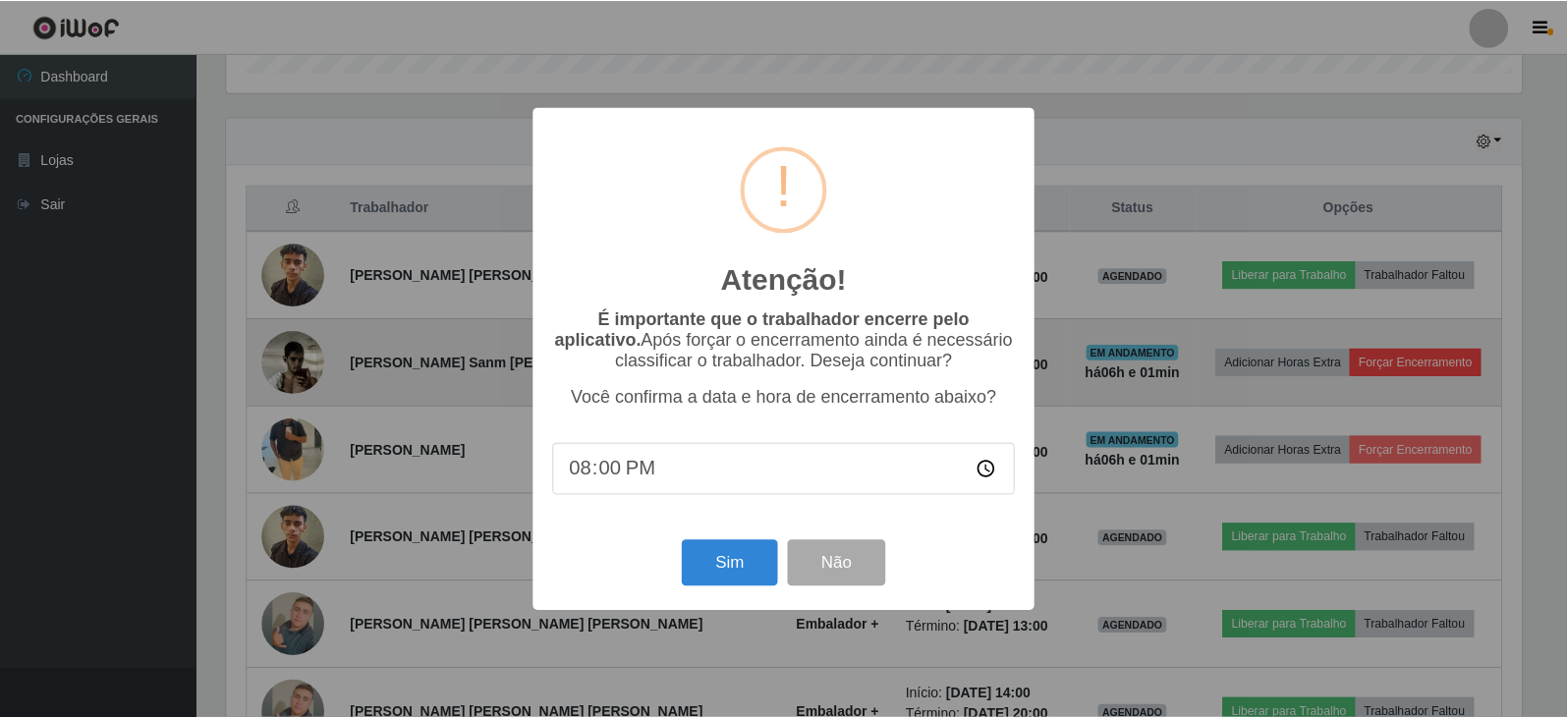
scroll to position [408, 1300]
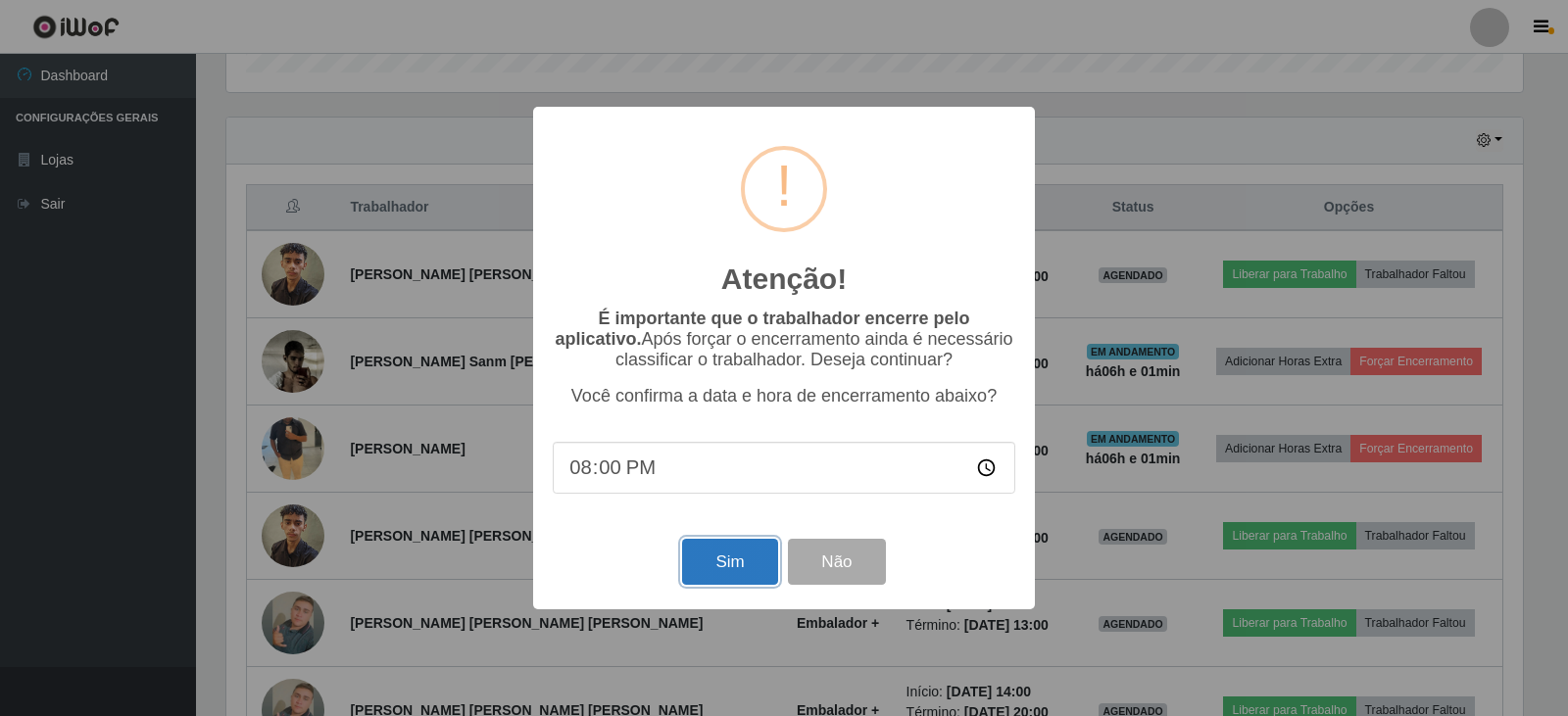
click at [716, 564] on button "Sim" at bounding box center [729, 561] width 95 height 46
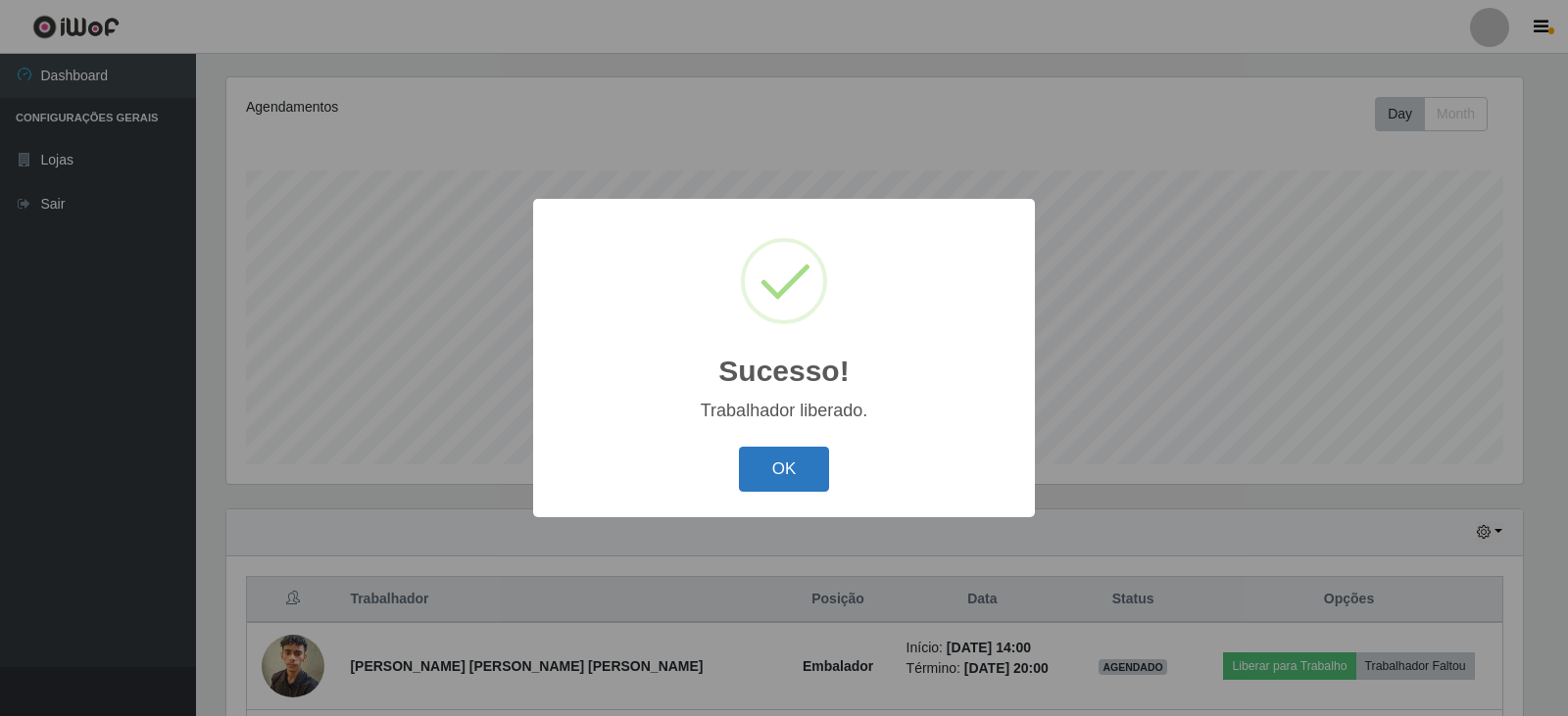
click at [801, 466] on button "OK" at bounding box center [784, 470] width 91 height 46
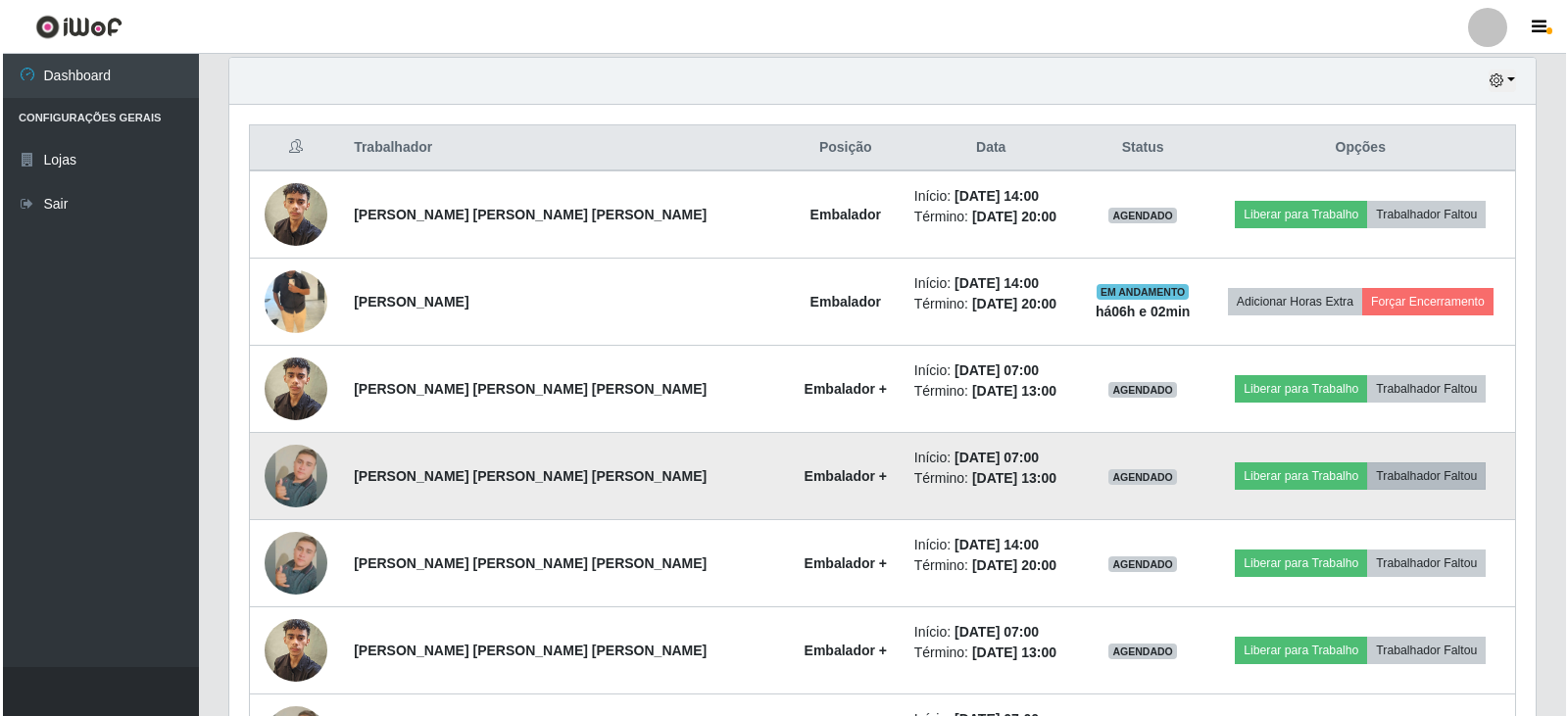
scroll to position [726, 0]
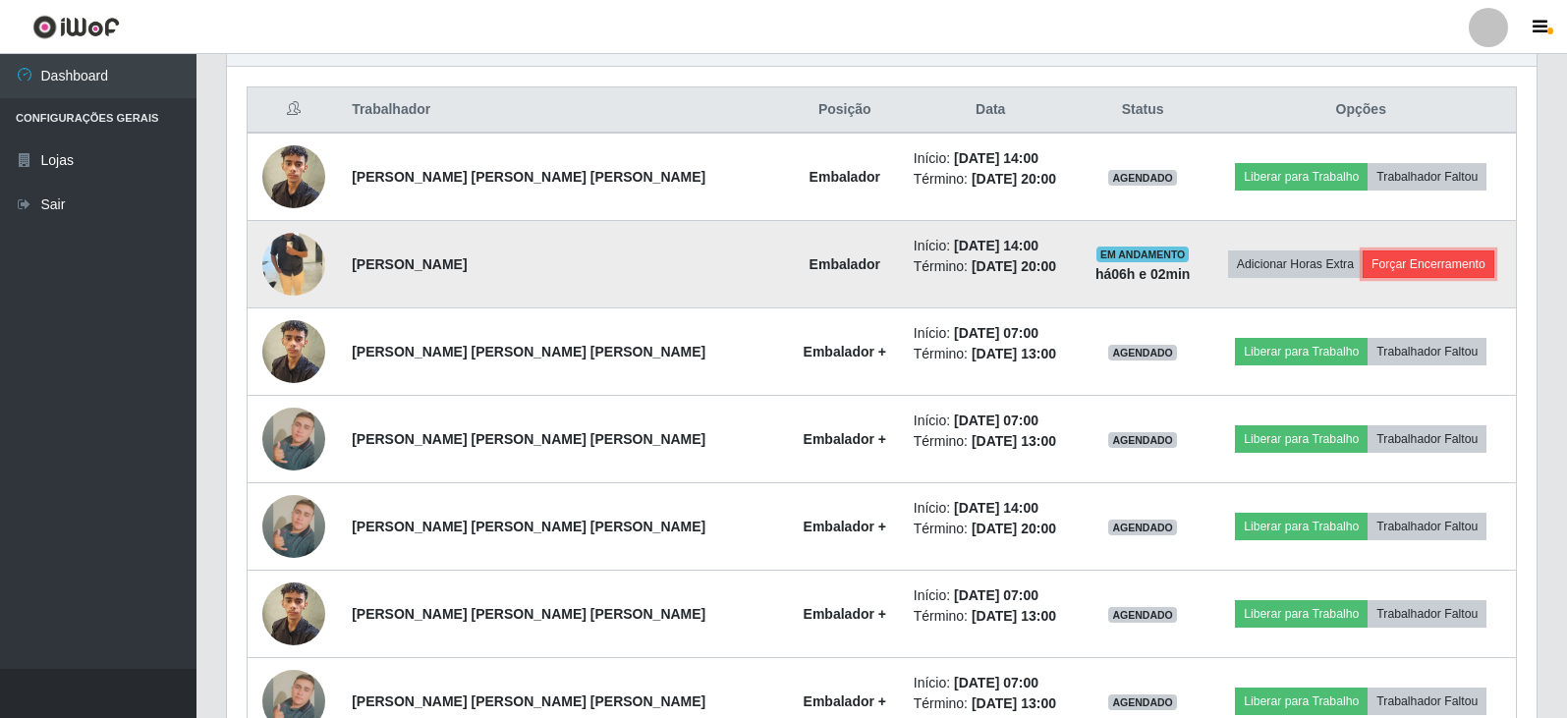
click at [1393, 272] on button "Forçar Encerramento" at bounding box center [1429, 265] width 132 height 28
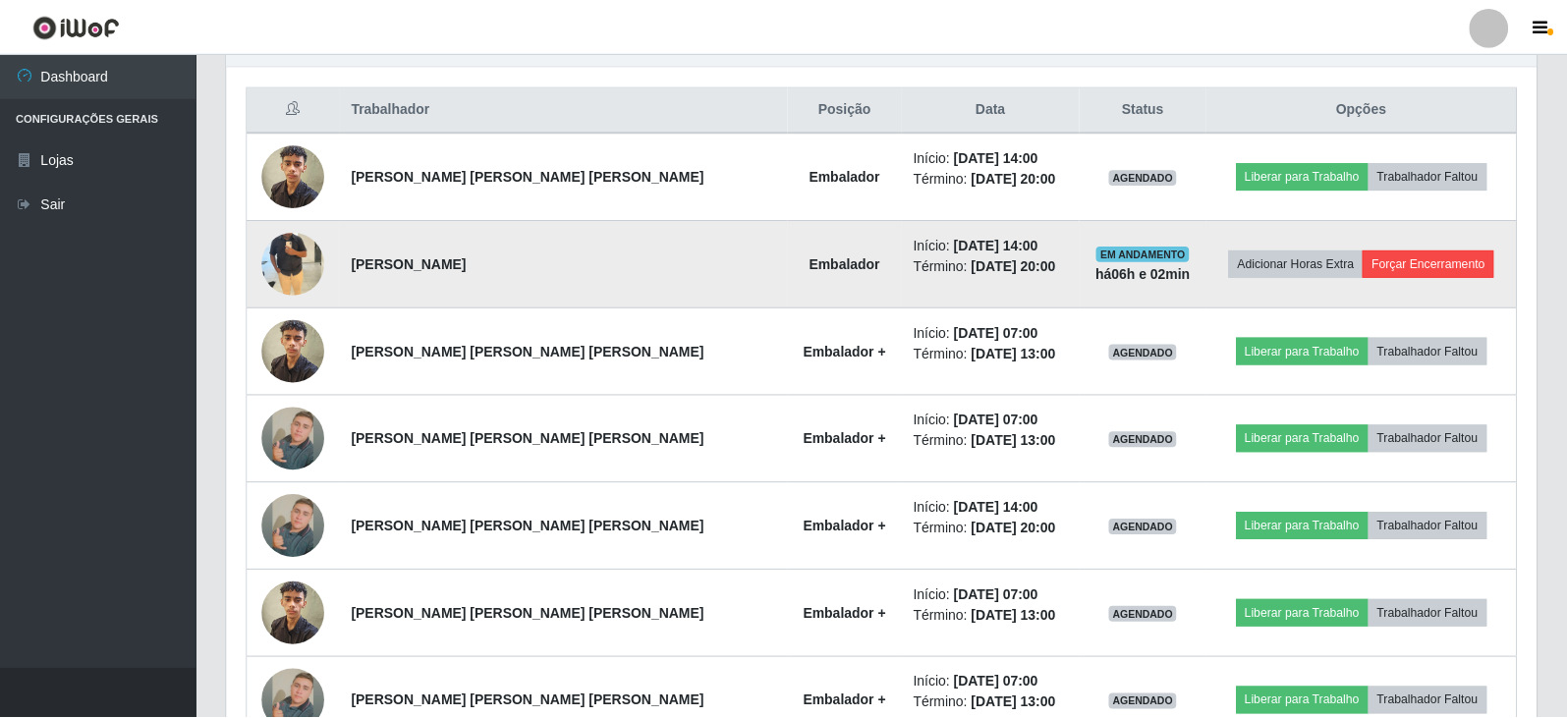
scroll to position [408, 1300]
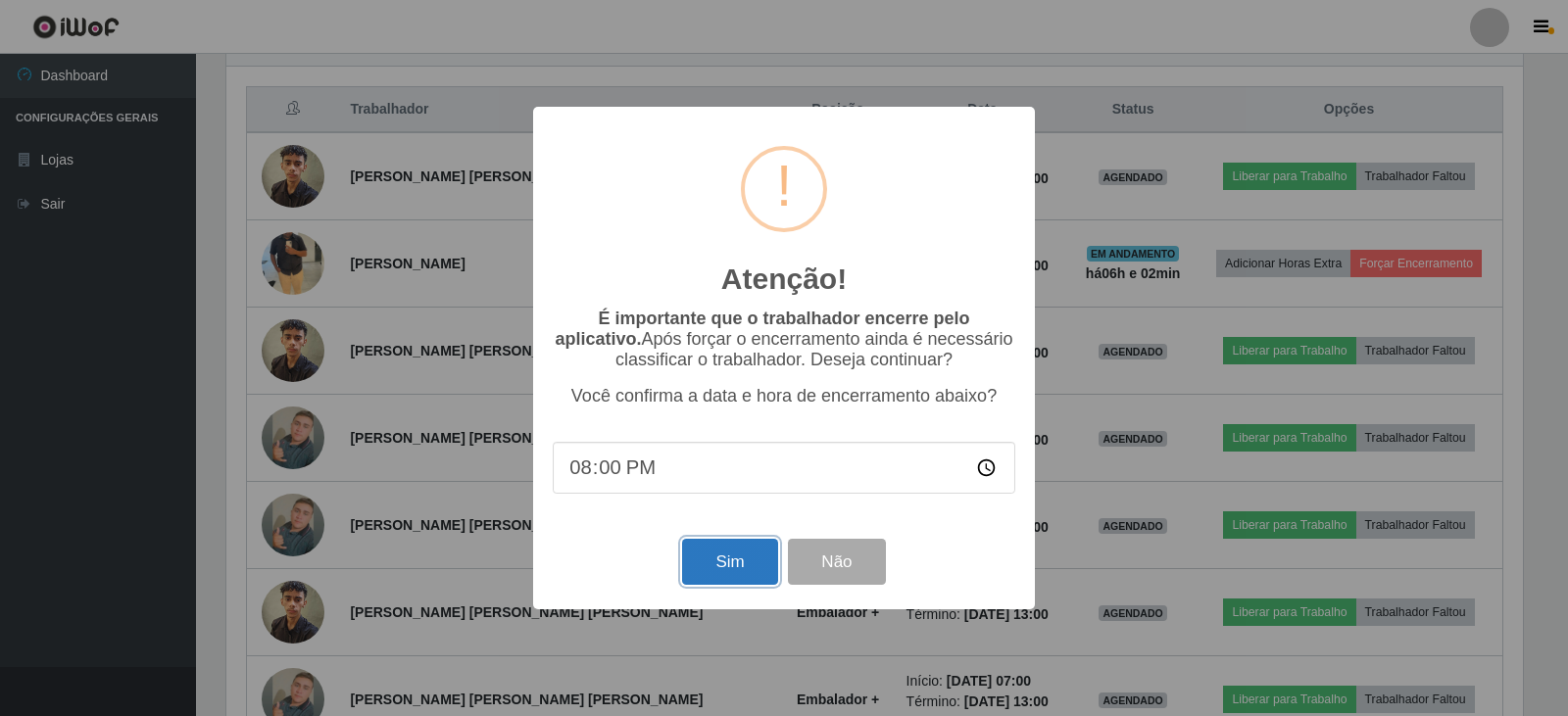
click at [751, 579] on button "Sim" at bounding box center [729, 561] width 95 height 46
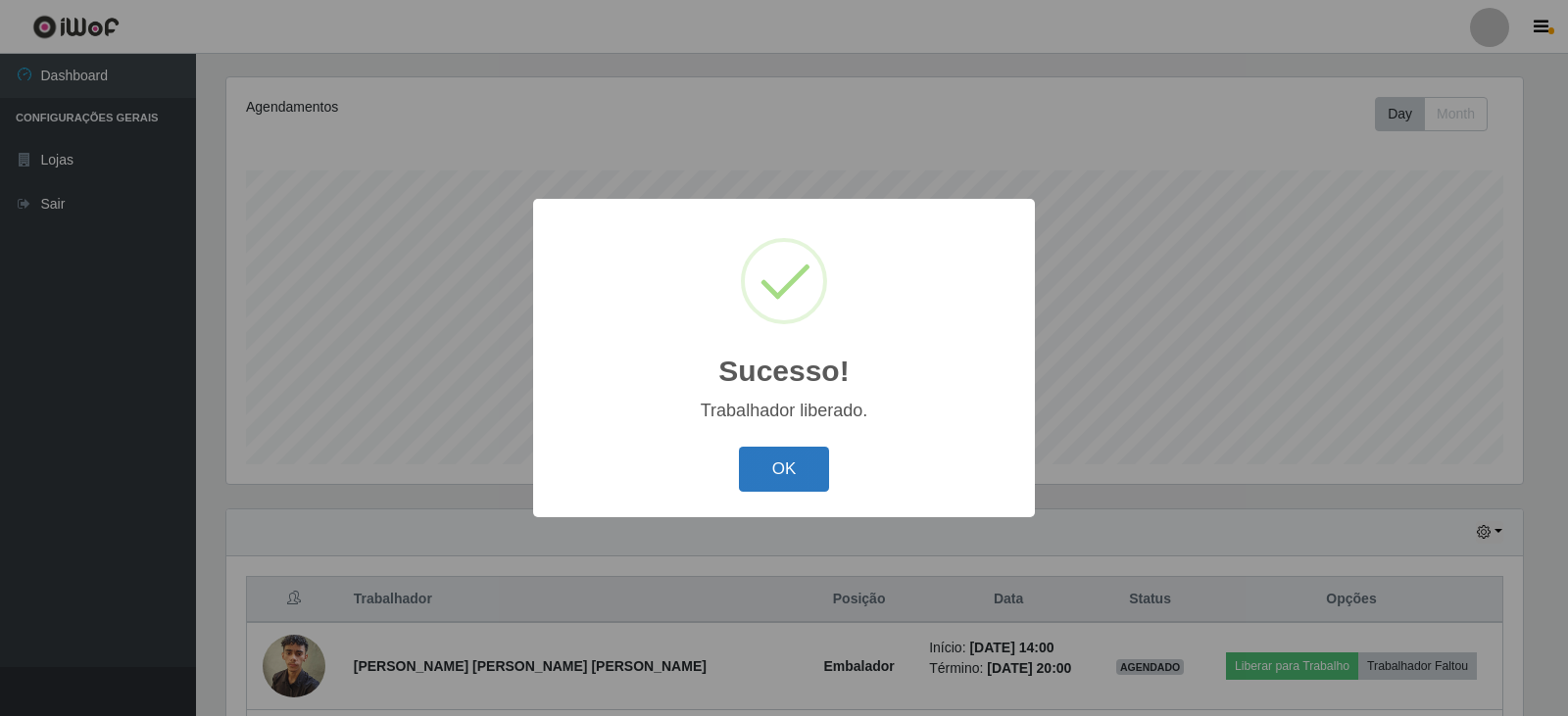
click at [763, 461] on button "OK" at bounding box center [784, 470] width 91 height 46
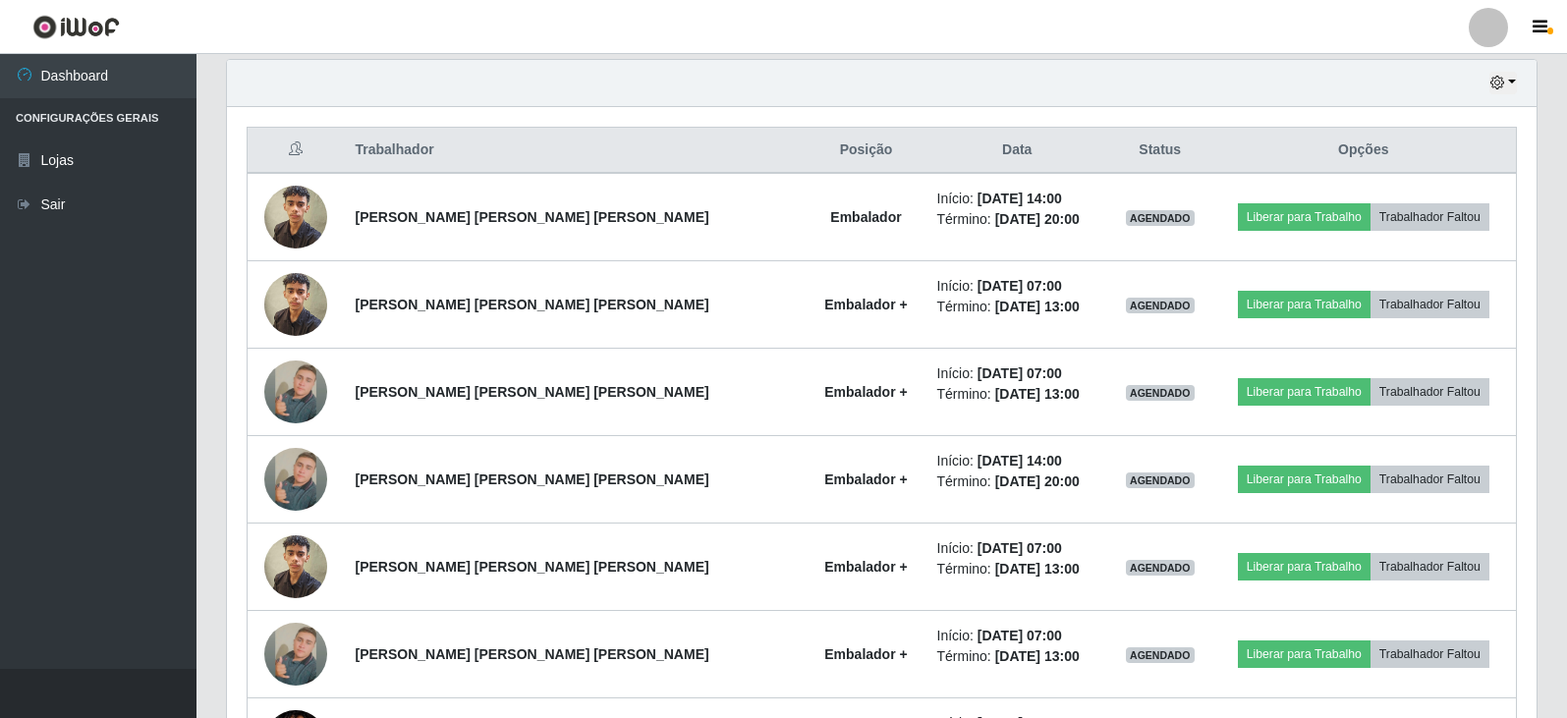
scroll to position [1796, 0]
